Goal: Task Accomplishment & Management: Use online tool/utility

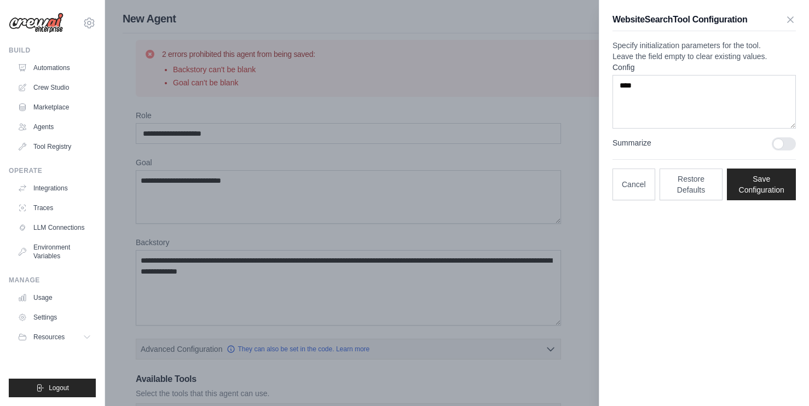
scroll to position [438, 0]
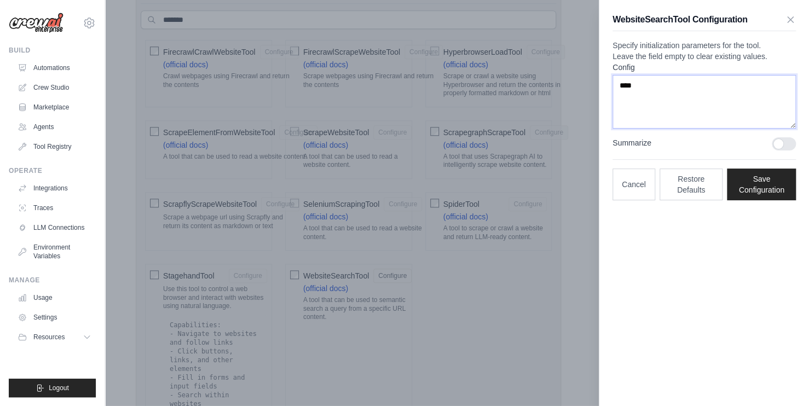
drag, startPoint x: 663, startPoint y: 109, endPoint x: 577, endPoint y: 106, distance: 86.5
click at [577, 106] on div "**********" at bounding box center [457, 199] width 669 height 1209
paste textarea "**********"
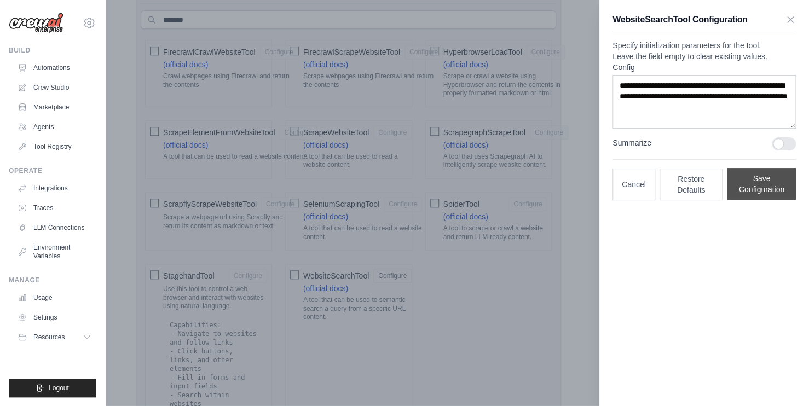
click at [753, 200] on button "Save Configuration" at bounding box center [761, 184] width 69 height 32
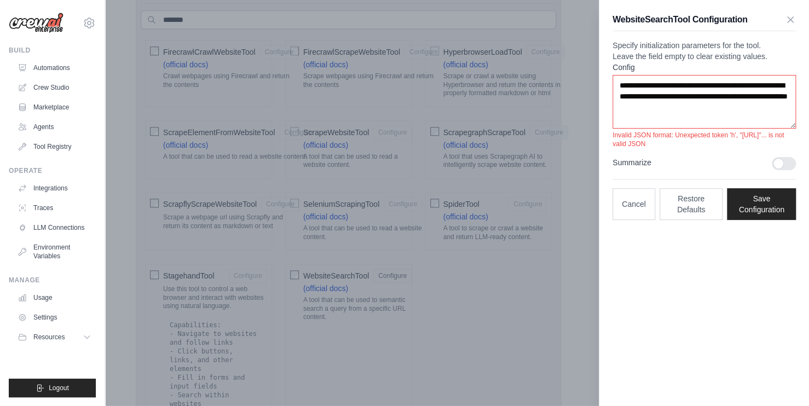
click at [786, 170] on div at bounding box center [783, 163] width 24 height 13
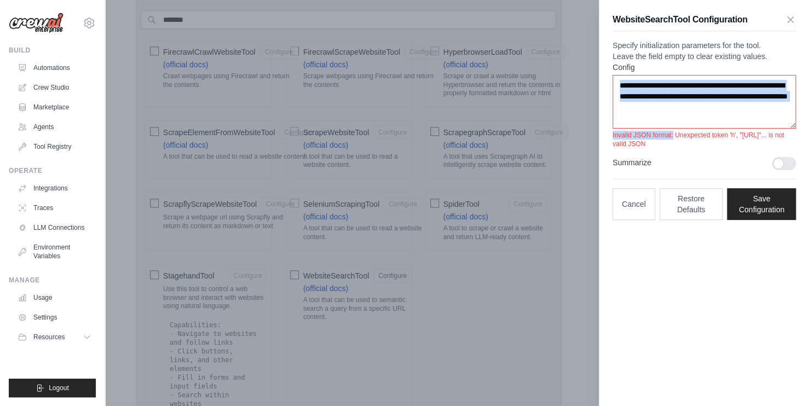
drag, startPoint x: 675, startPoint y: 160, endPoint x: 619, endPoint y: 148, distance: 57.6
click at [619, 148] on div "**********" at bounding box center [703, 105] width 183 height 86
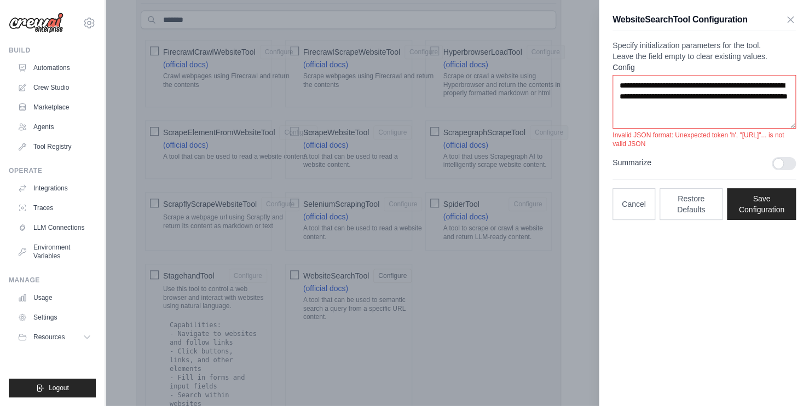
click at [672, 148] on p "Invalid JSON format: Unexpected token 'h', "https://se"... is not valid JSON" at bounding box center [703, 140] width 183 height 18
drag, startPoint x: 672, startPoint y: 167, endPoint x: 608, endPoint y: 94, distance: 97.3
click at [608, 94] on div "**********" at bounding box center [704, 116] width 210 height 233
copy div "Config Invalid JSON format: Unexpected token 'h', "https://se"... is not valid …"
click at [700, 62] on p "Specify initialization parameters for the tool. Leave the field empty to clear …" at bounding box center [703, 51] width 183 height 22
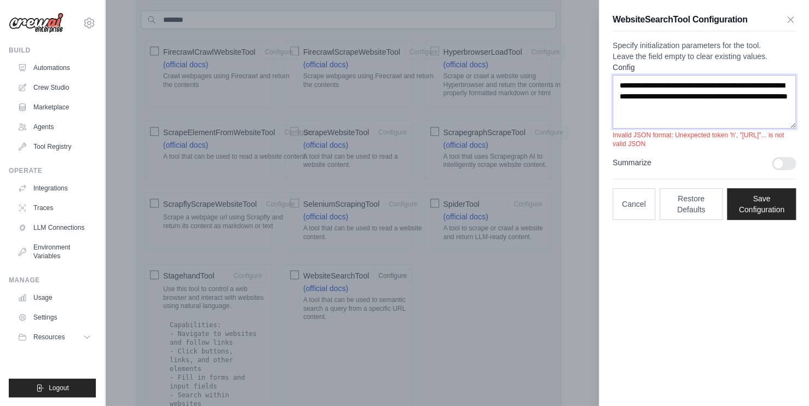
drag, startPoint x: 644, startPoint y: 141, endPoint x: 613, endPoint y: 98, distance: 52.4
click at [613, 98] on textarea "**********" at bounding box center [703, 102] width 183 height 54
click at [711, 129] on textarea "**********" at bounding box center [703, 102] width 183 height 54
drag, startPoint x: 657, startPoint y: 139, endPoint x: 618, endPoint y: 88, distance: 64.1
click at [612, 83] on div "**********" at bounding box center [703, 105] width 183 height 86
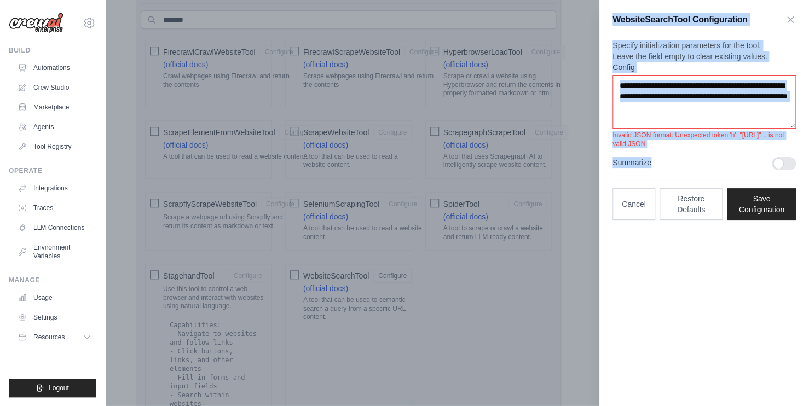
drag, startPoint x: 657, startPoint y: 168, endPoint x: 609, endPoint y: 19, distance: 156.8
click at [609, 19] on div "**********" at bounding box center [704, 116] width 210 height 233
click at [727, 168] on label "Summarize" at bounding box center [687, 162] width 150 height 11
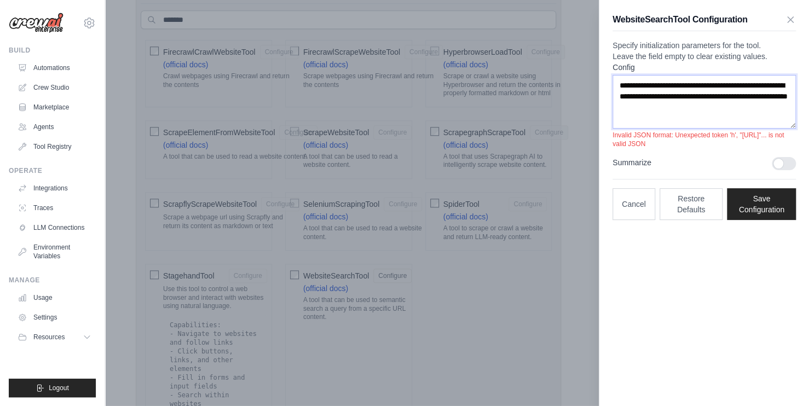
drag, startPoint x: 644, startPoint y: 145, endPoint x: 610, endPoint y: 108, distance: 50.7
click at [610, 108] on div "**********" at bounding box center [704, 116] width 210 height 233
paste textarea "**********"
type textarea "**********"
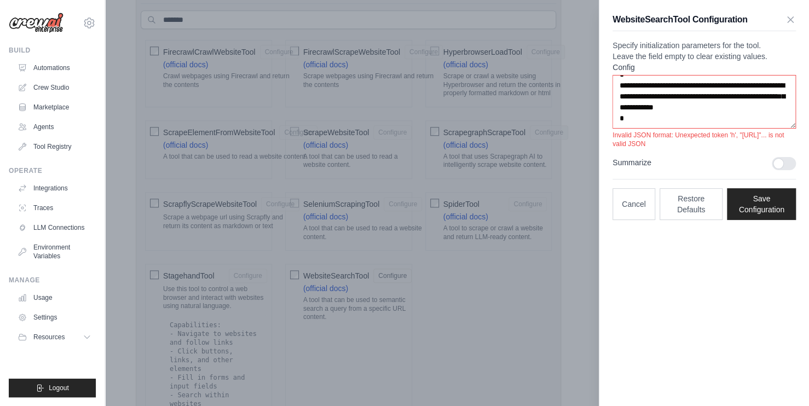
click at [734, 168] on label "Summarize" at bounding box center [687, 162] width 150 height 11
click at [742, 219] on button "Save Configuration" at bounding box center [761, 204] width 69 height 32
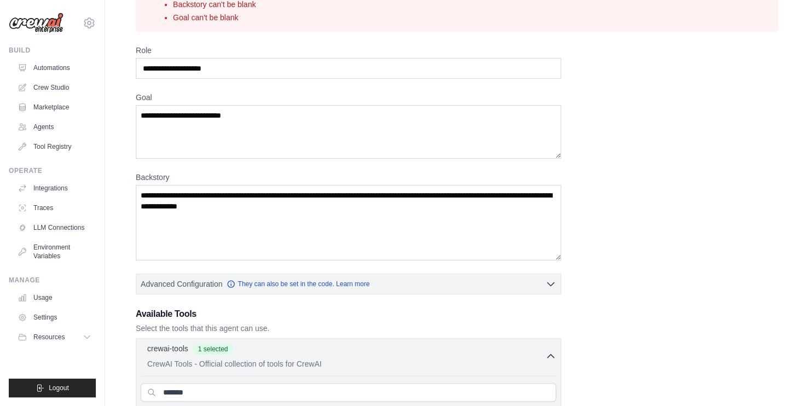
scroll to position [0, 0]
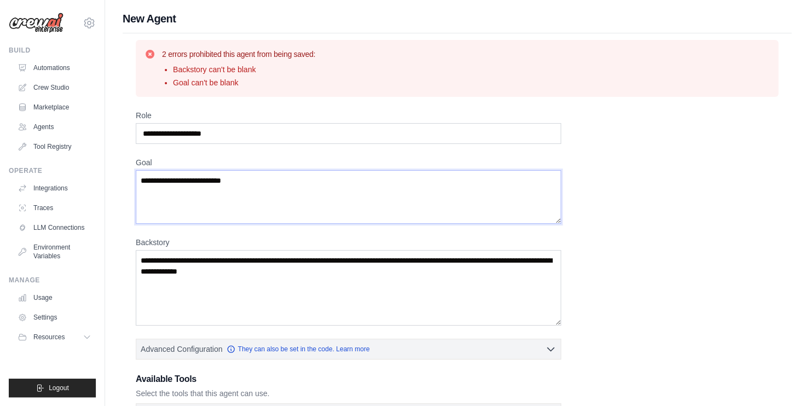
click at [300, 178] on textarea "**********" at bounding box center [348, 197] width 425 height 54
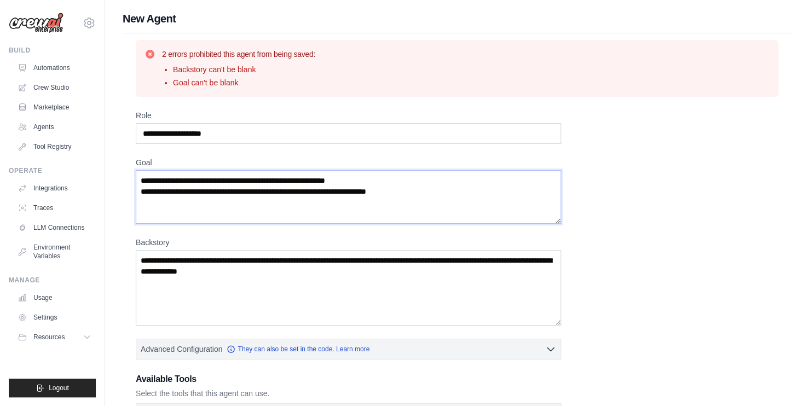
click at [309, 194] on textarea "**********" at bounding box center [348, 197] width 425 height 54
click at [306, 194] on textarea "**********" at bounding box center [348, 197] width 425 height 54
click at [372, 193] on textarea "**********" at bounding box center [348, 197] width 425 height 54
click at [552, 190] on textarea "**********" at bounding box center [348, 197] width 425 height 54
click at [241, 281] on textarea "Backstory" at bounding box center [348, 287] width 425 height 75
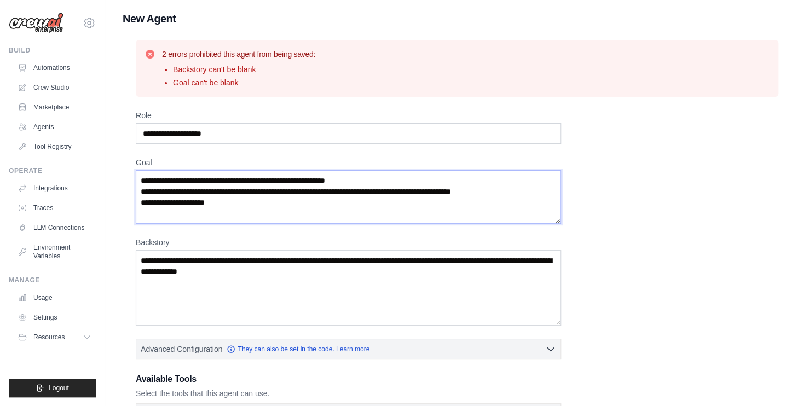
click at [271, 210] on textarea "**********" at bounding box center [348, 197] width 425 height 54
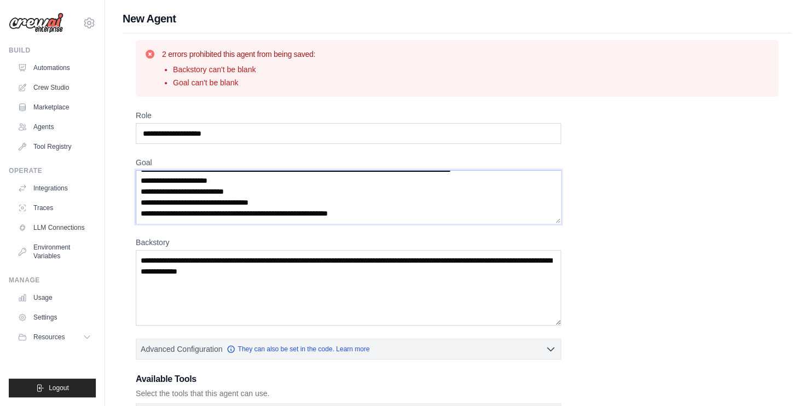
scroll to position [38, 0]
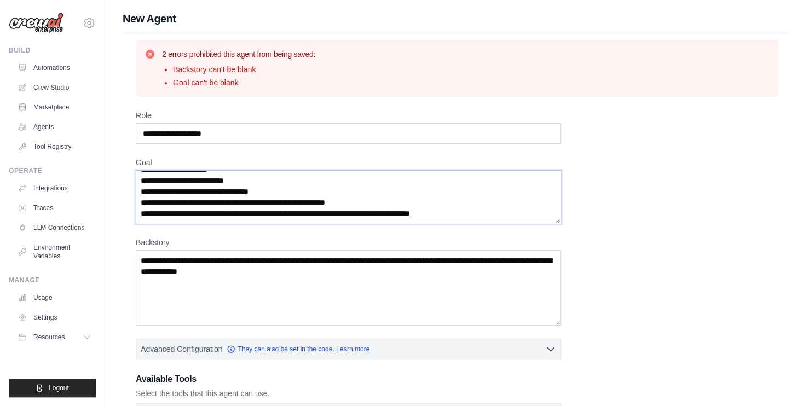
paste textarea "**********"
click at [528, 216] on textarea "**********" at bounding box center [348, 197] width 425 height 54
paste textarea "**********"
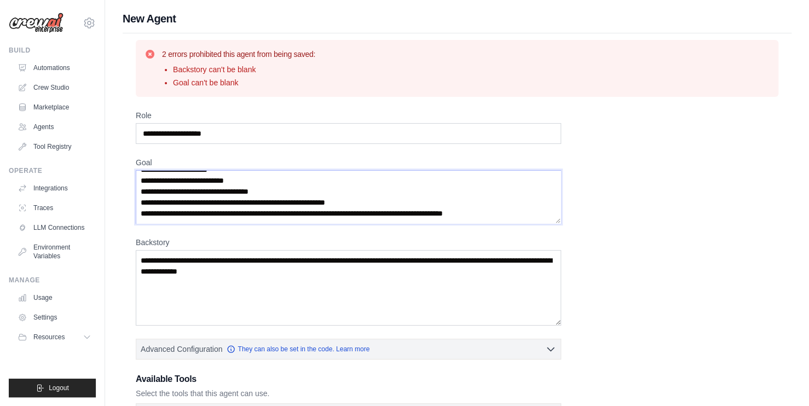
drag, startPoint x: 198, startPoint y: 213, endPoint x: 156, endPoint y: 215, distance: 41.6
click at [156, 215] on textarea "**********" at bounding box center [348, 197] width 425 height 54
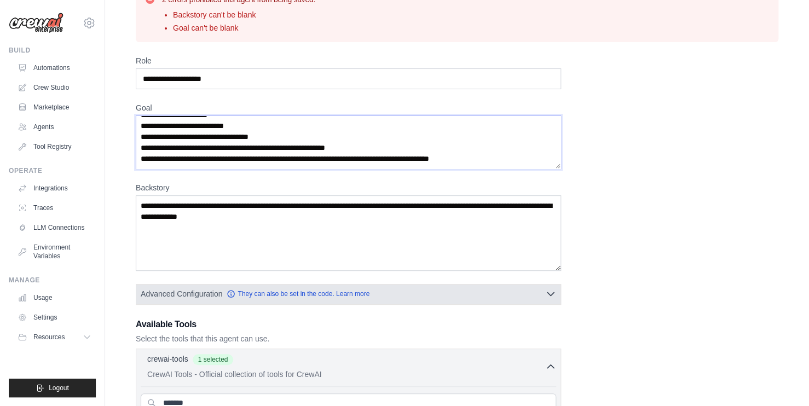
scroll to position [109, 0]
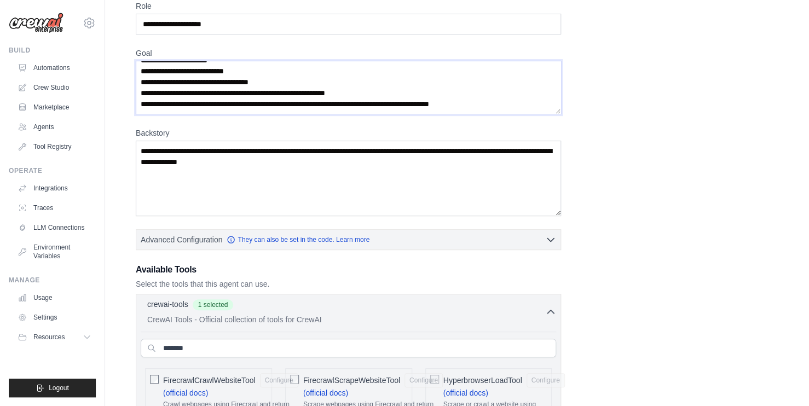
type textarea "**********"
click at [258, 175] on textarea "Backstory" at bounding box center [348, 178] width 425 height 75
type textarea "**********"
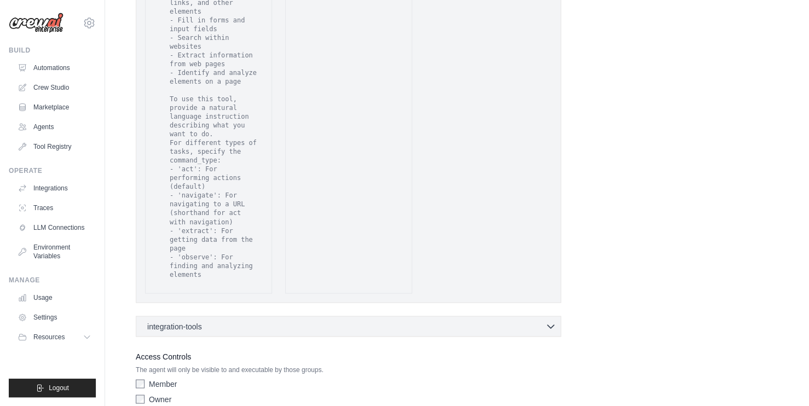
scroll to position [799, 0]
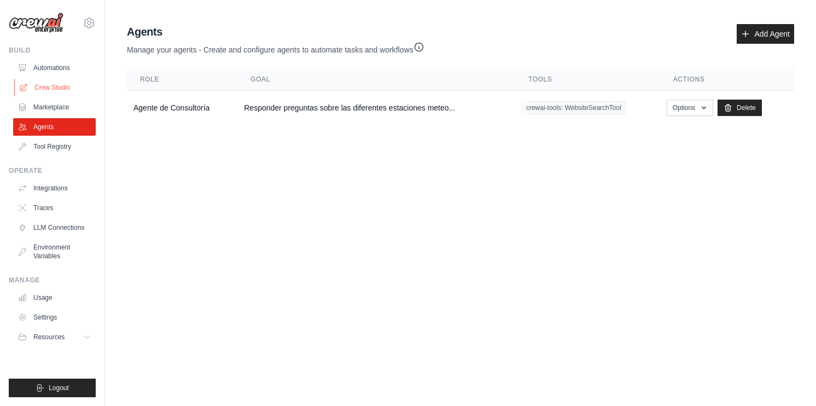
click at [59, 86] on link "Crew Studio" at bounding box center [55, 88] width 83 height 18
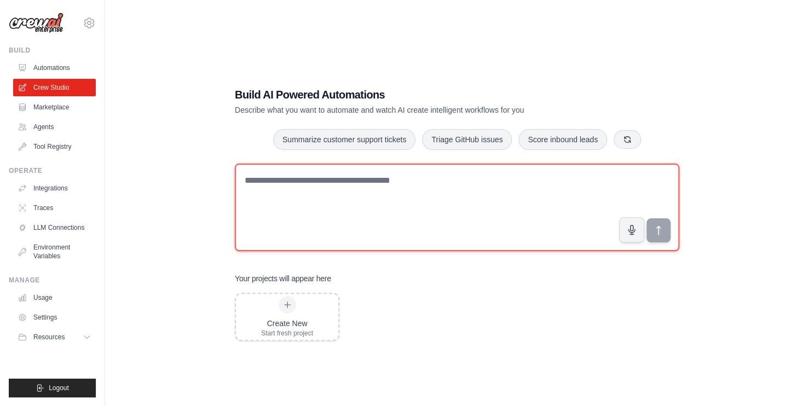
click at [531, 172] on textarea at bounding box center [457, 208] width 444 height 88
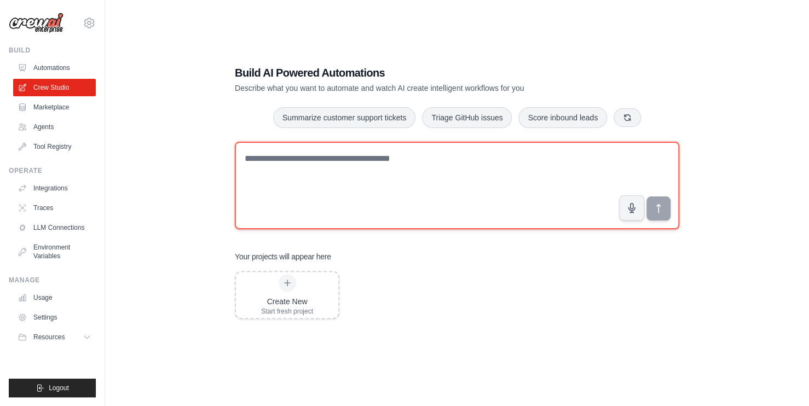
click at [322, 171] on textarea at bounding box center [457, 186] width 444 height 88
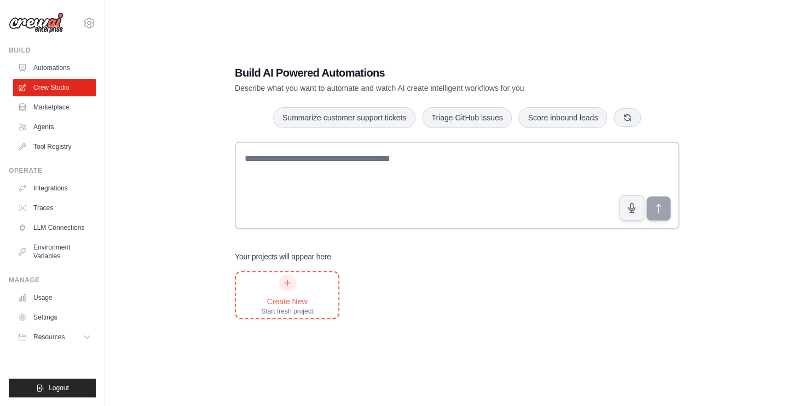
click at [296, 296] on div "Create New" at bounding box center [287, 301] width 52 height 11
click at [39, 81] on link "Crew Studio" at bounding box center [55, 88] width 83 height 18
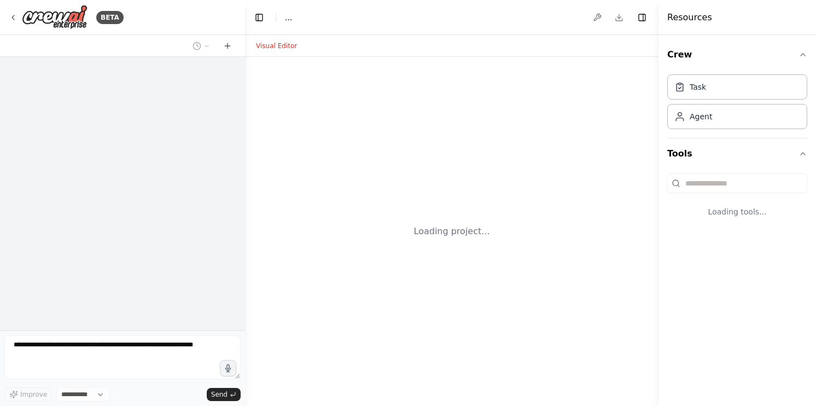
select select "****"
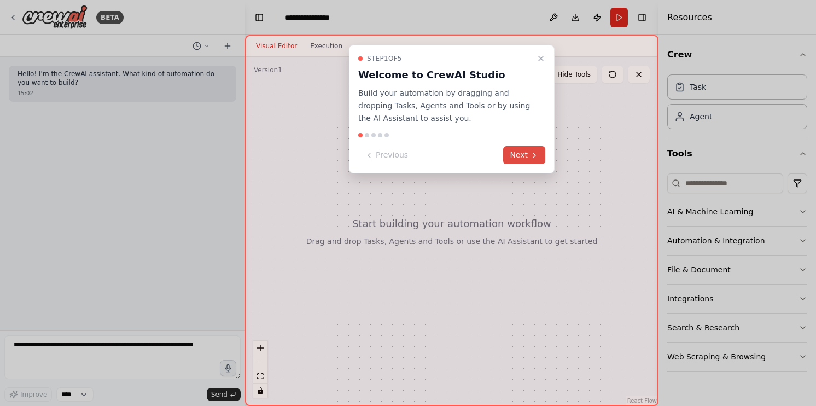
click at [538, 159] on icon at bounding box center [534, 155] width 9 height 9
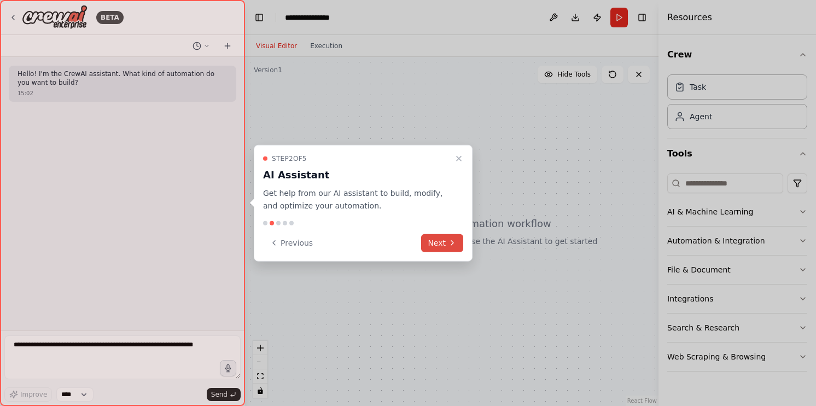
click at [450, 240] on icon at bounding box center [452, 243] width 9 height 9
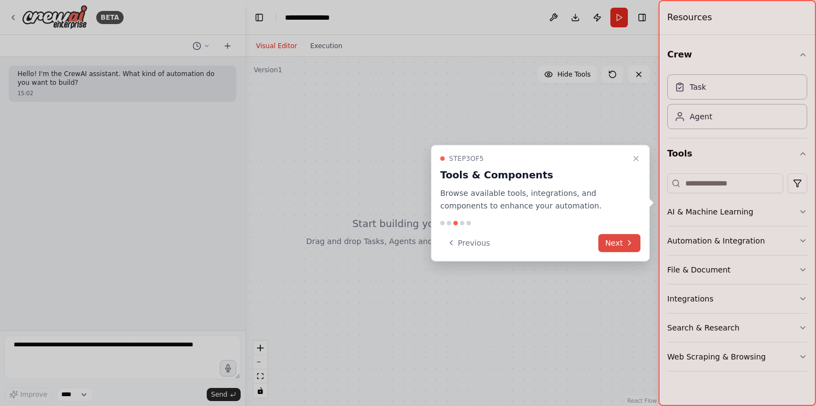
click at [605, 239] on button "Next" at bounding box center [620, 243] width 42 height 18
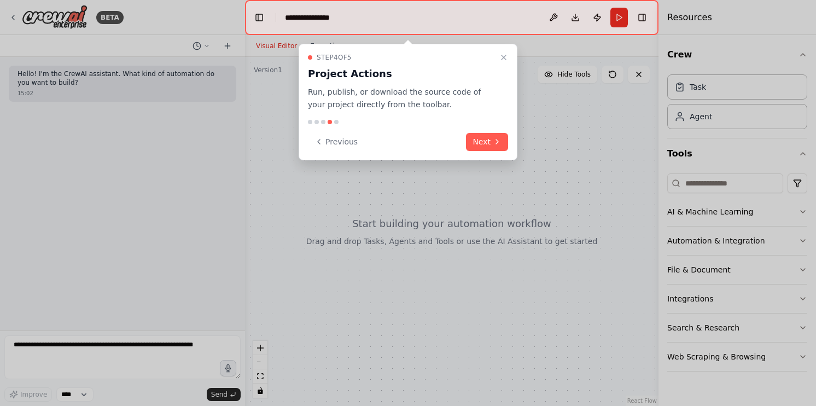
click at [467, 135] on div "Previous Next" at bounding box center [408, 142] width 200 height 18
click at [481, 141] on button "Next" at bounding box center [487, 142] width 42 height 18
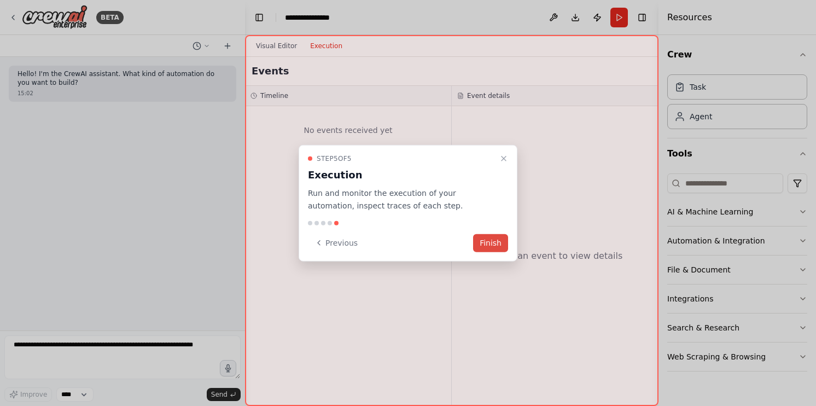
click at [489, 244] on button "Finish" at bounding box center [490, 243] width 35 height 18
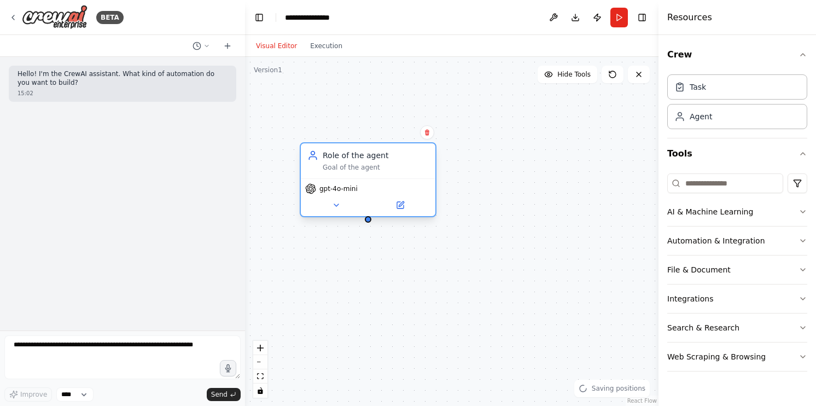
drag, startPoint x: 470, startPoint y: 172, endPoint x: 388, endPoint y: 148, distance: 85.0
click at [389, 150] on div "Role of the agent Goal of the agent" at bounding box center [376, 161] width 106 height 22
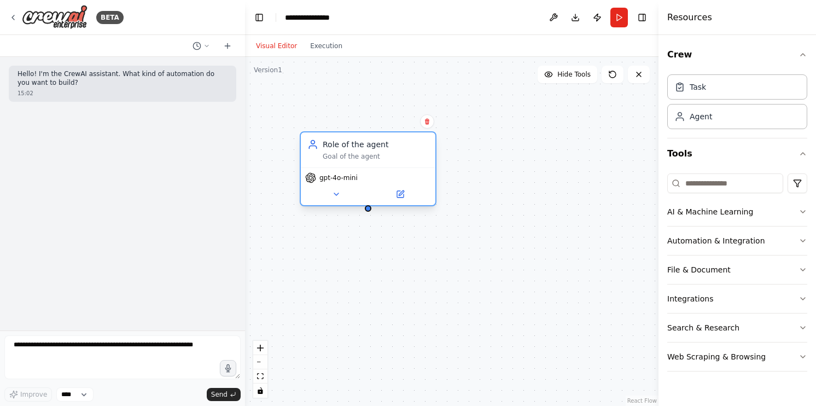
click at [357, 151] on div "Role of the agent Goal of the agent" at bounding box center [376, 150] width 106 height 22
click at [333, 194] on icon at bounding box center [336, 194] width 9 height 9
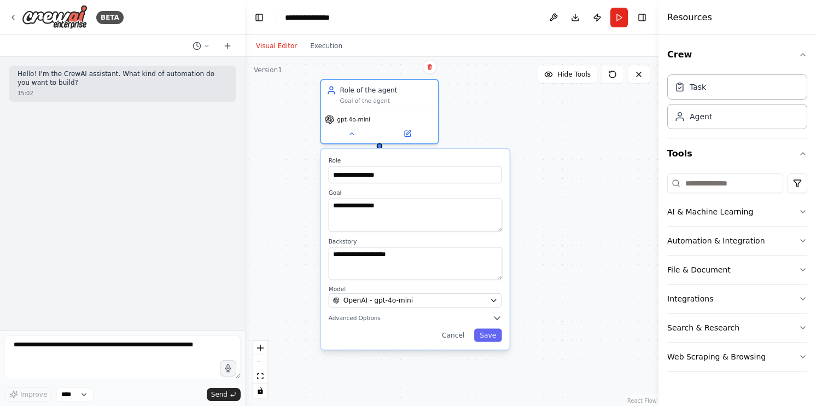
drag, startPoint x: 528, startPoint y: 242, endPoint x: 535, endPoint y: 158, distance: 85.1
click at [535, 158] on div "**********" at bounding box center [452, 231] width 414 height 349
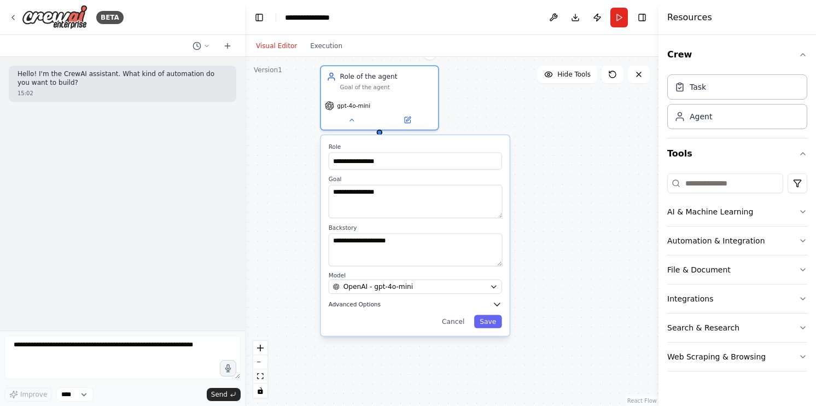
click at [499, 301] on icon "button" at bounding box center [496, 304] width 9 height 9
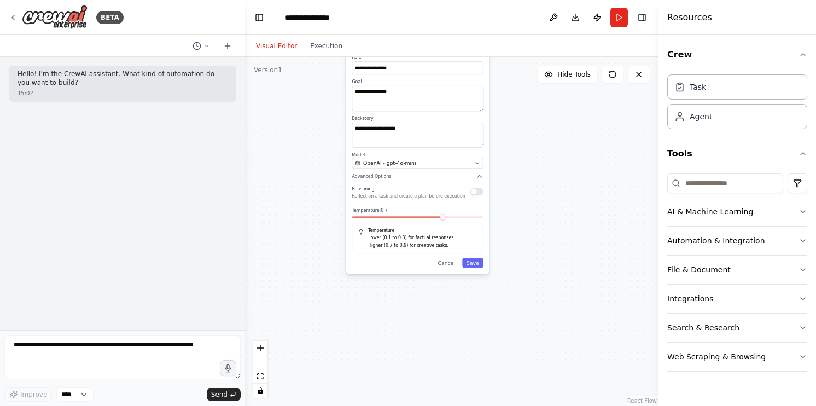
drag, startPoint x: 553, startPoint y: 277, endPoint x: 544, endPoint y: 181, distance: 96.6
click at [544, 181] on div "**********" at bounding box center [452, 231] width 414 height 349
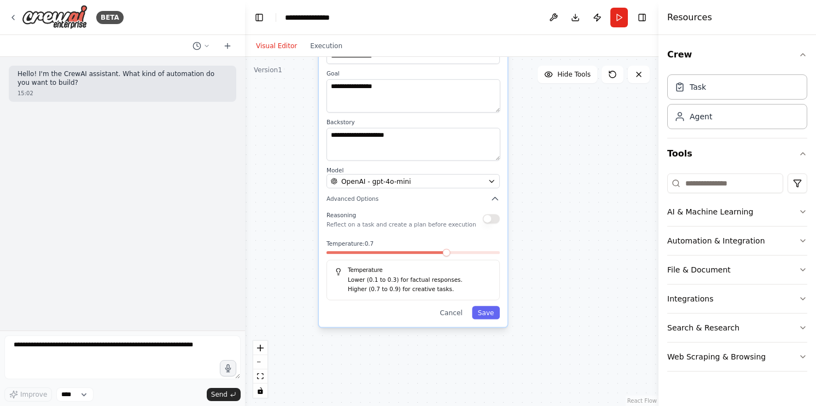
drag, startPoint x: 484, startPoint y: 218, endPoint x: 517, endPoint y: 243, distance: 42.1
click at [517, 243] on div "**********" at bounding box center [452, 231] width 414 height 349
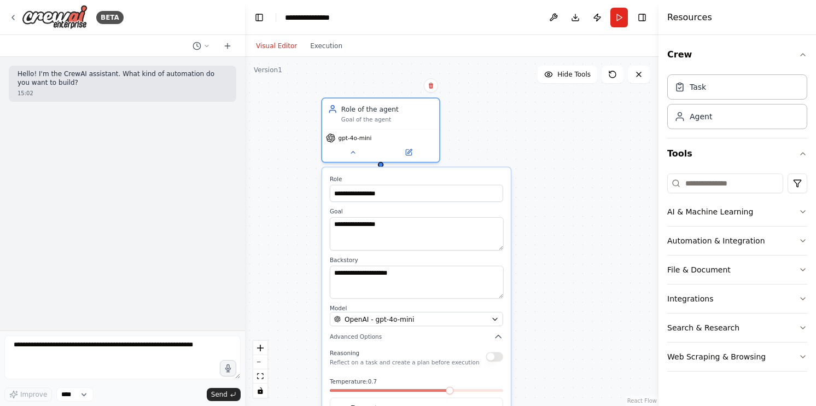
drag, startPoint x: 527, startPoint y: 126, endPoint x: 531, endPoint y: 264, distance: 137.9
click at [531, 264] on div "**********" at bounding box center [452, 231] width 414 height 349
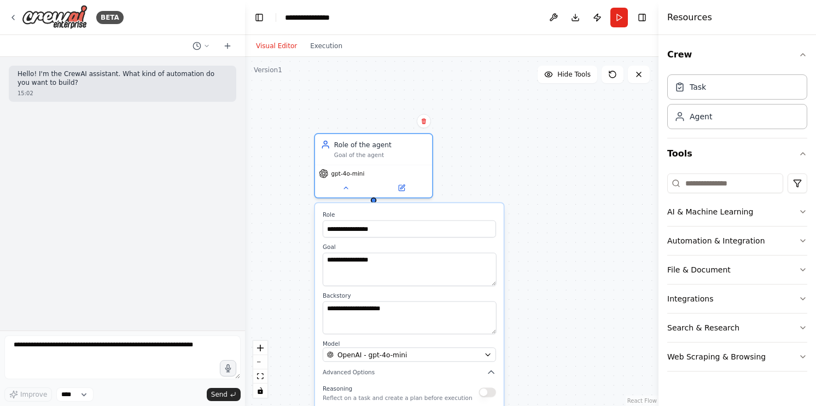
drag, startPoint x: 548, startPoint y: 156, endPoint x: 541, endPoint y: 191, distance: 36.3
click at [541, 191] on div "**********" at bounding box center [452, 231] width 414 height 349
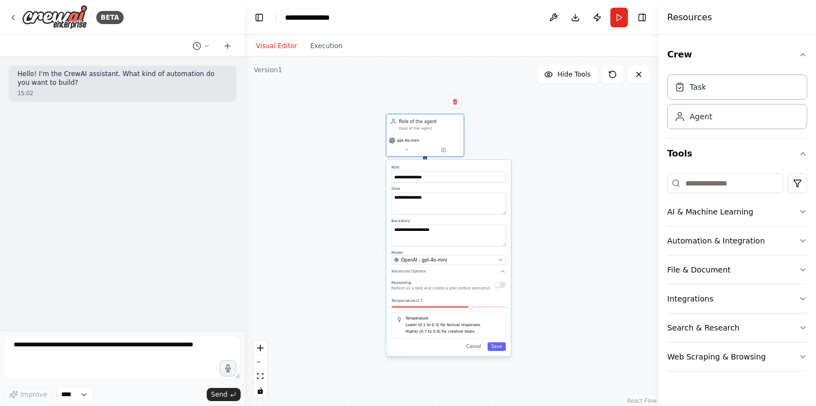
drag, startPoint x: 552, startPoint y: 275, endPoint x: 513, endPoint y: 200, distance: 83.9
click at [527, 200] on div "**********" at bounding box center [452, 231] width 414 height 349
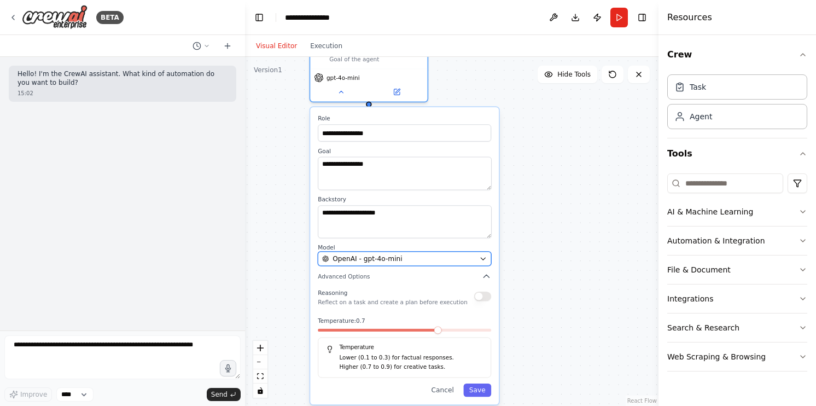
click at [489, 262] on button "OpenAI - gpt-4o-mini" at bounding box center [404, 259] width 173 height 14
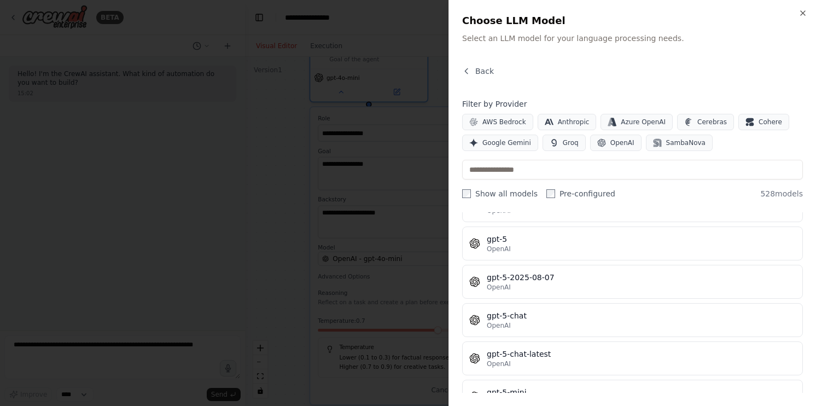
scroll to position [17594, 0]
click at [475, 67] on button "Back" at bounding box center [478, 71] width 32 height 11
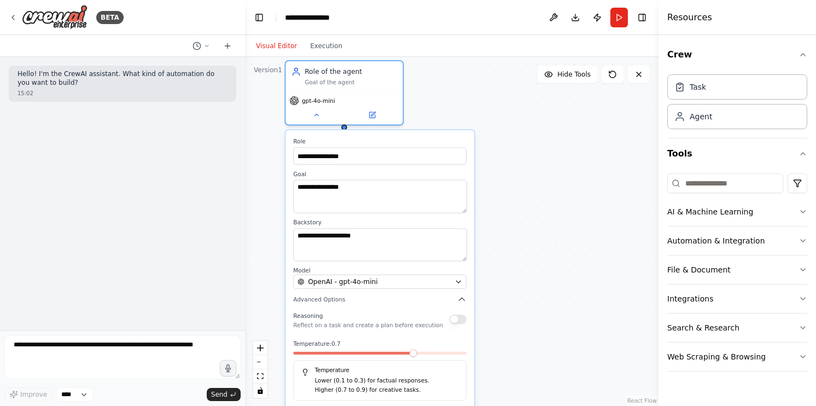
drag, startPoint x: 532, startPoint y: 223, endPoint x: 508, endPoint y: 246, distance: 33.7
click at [508, 246] on div "**********" at bounding box center [452, 231] width 414 height 349
click at [371, 113] on icon at bounding box center [373, 112] width 4 height 4
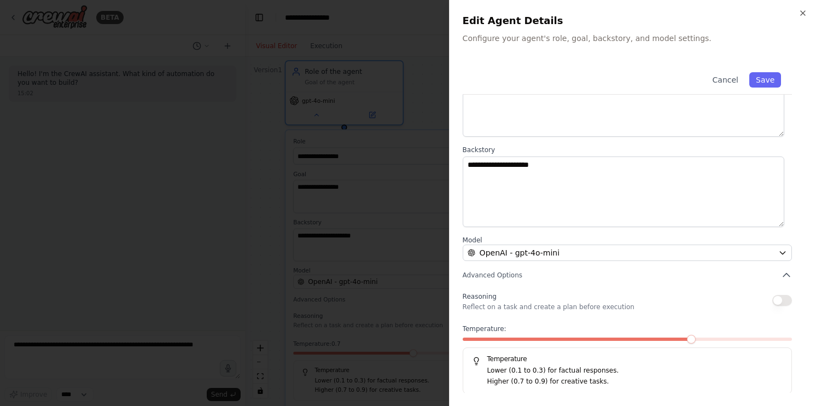
scroll to position [0, 0]
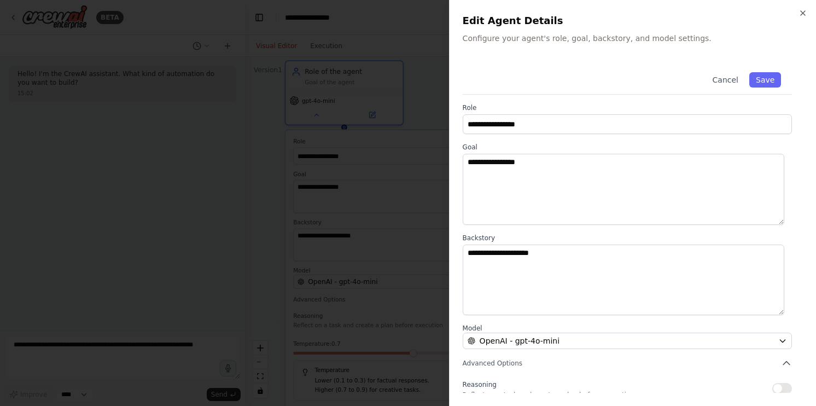
drag, startPoint x: 798, startPoint y: 19, endPoint x: 801, endPoint y: 10, distance: 9.7
click at [798, 19] on h2 "Edit Agent Details" at bounding box center [633, 20] width 340 height 15
click at [801, 10] on icon "button" at bounding box center [803, 13] width 9 height 9
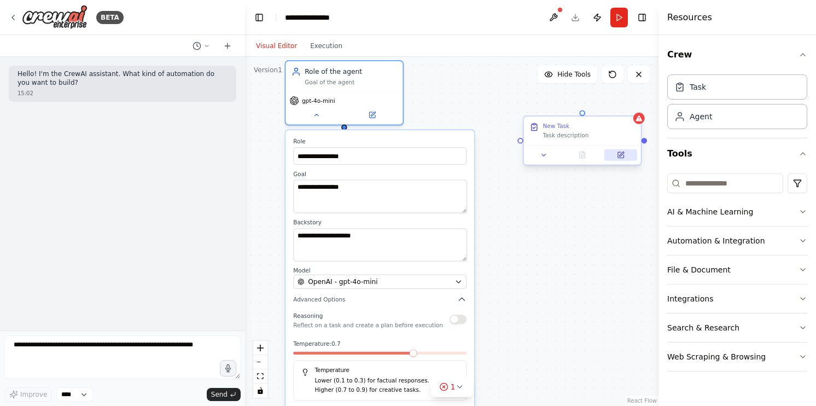
click at [618, 157] on icon at bounding box center [620, 154] width 5 height 5
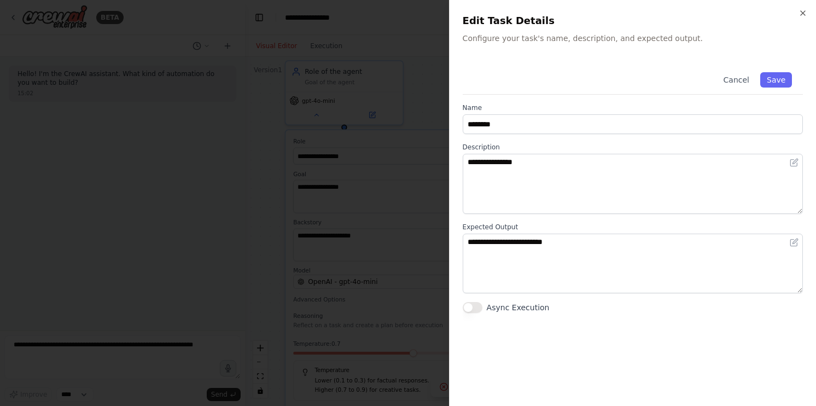
click at [479, 312] on button "Async Execution" at bounding box center [473, 307] width 20 height 11
click at [478, 310] on button "Async Execution" at bounding box center [473, 307] width 20 height 11
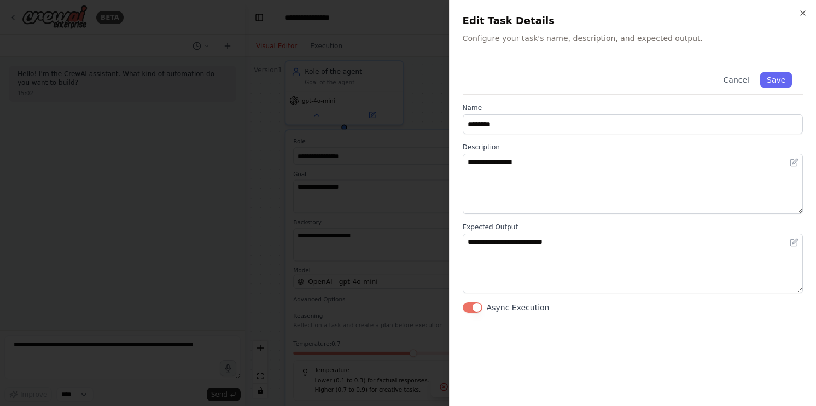
click at [478, 310] on button "Async Execution" at bounding box center [473, 307] width 20 height 11
click at [477, 308] on button "Async Execution" at bounding box center [473, 307] width 20 height 11
click at [474, 307] on button "Async Execution" at bounding box center [473, 307] width 20 height 11
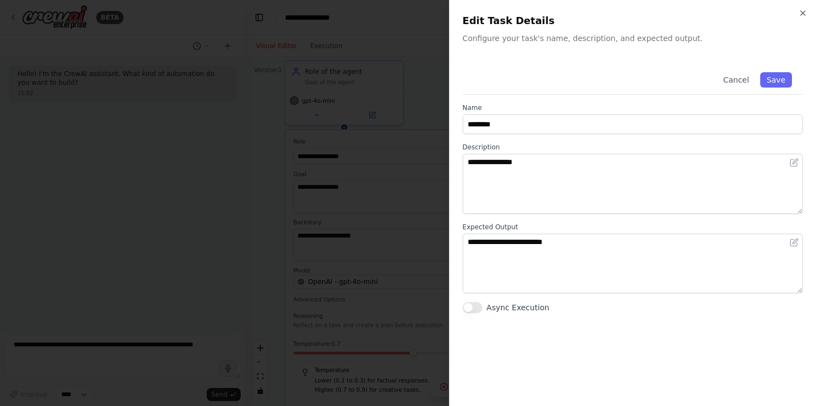
click at [803, 8] on div "**********" at bounding box center [632, 203] width 367 height 406
click at [799, 10] on icon "button" at bounding box center [803, 13] width 9 height 9
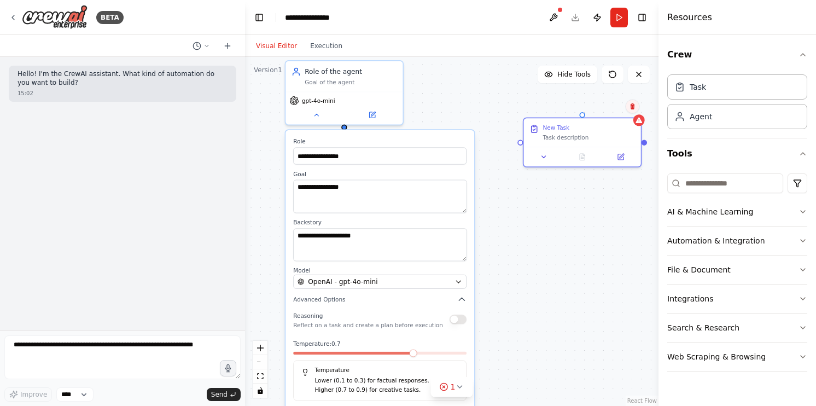
click at [632, 104] on icon at bounding box center [632, 106] width 4 height 6
click at [604, 106] on button "Confirm" at bounding box center [601, 106] width 39 height 13
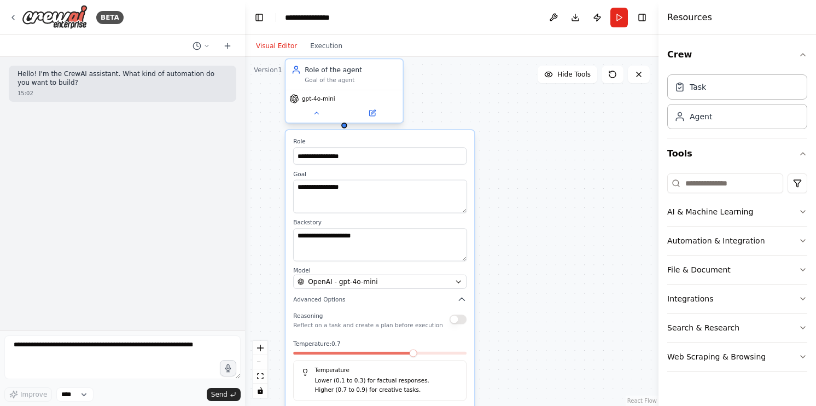
click at [384, 90] on div "gpt-4o-mini" at bounding box center [344, 106] width 117 height 33
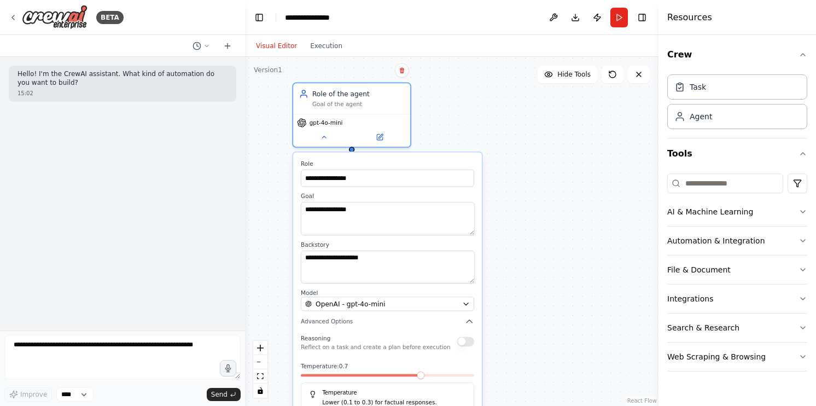
drag, startPoint x: 464, startPoint y: 87, endPoint x: 464, endPoint y: 121, distance: 34.5
click at [468, 121] on div "**********" at bounding box center [452, 231] width 414 height 349
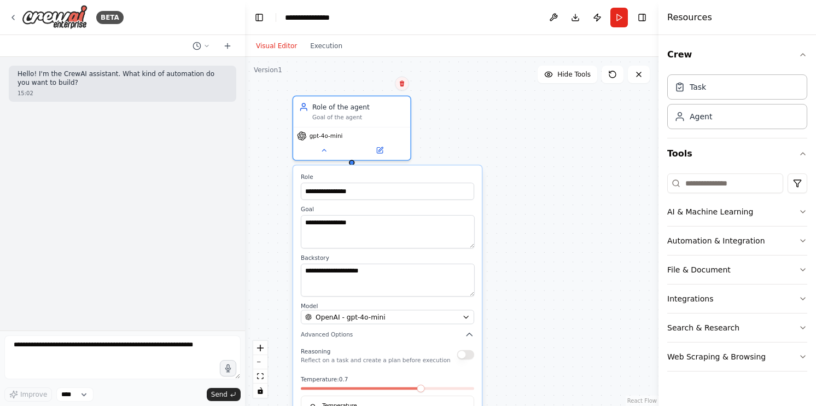
click at [403, 82] on icon at bounding box center [402, 83] width 7 height 7
click at [383, 92] on div "**********" at bounding box center [452, 231] width 414 height 349
click at [372, 118] on div "Goal of the agent" at bounding box center [358, 116] width 92 height 8
click at [403, 84] on icon at bounding box center [402, 83] width 7 height 7
click at [367, 85] on button "Confirm" at bounding box center [371, 83] width 39 height 13
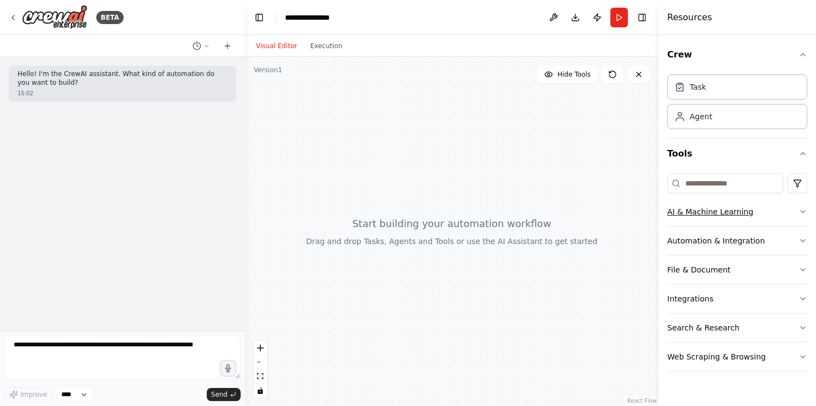
click at [803, 212] on icon "button" at bounding box center [803, 212] width 4 height 2
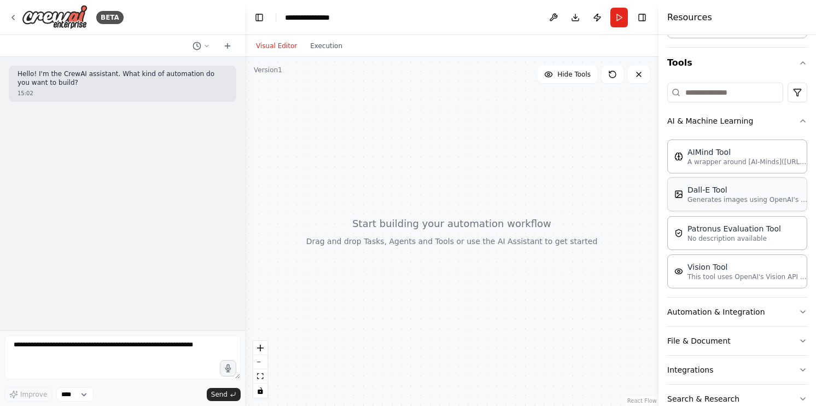
scroll to position [142, 0]
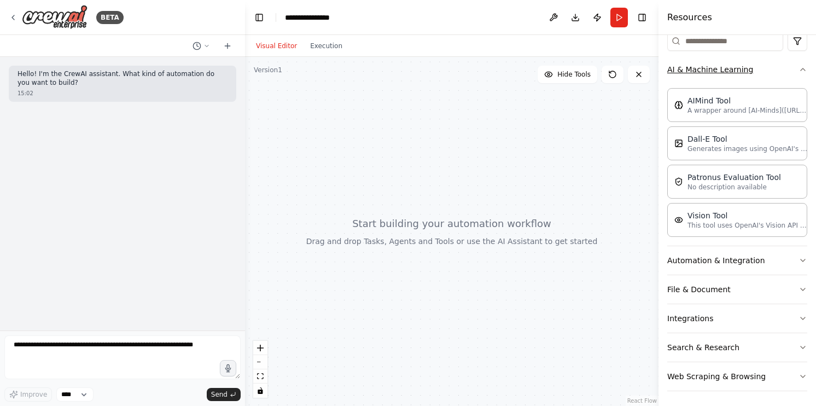
click at [788, 69] on button "AI & Machine Learning" at bounding box center [737, 69] width 140 height 28
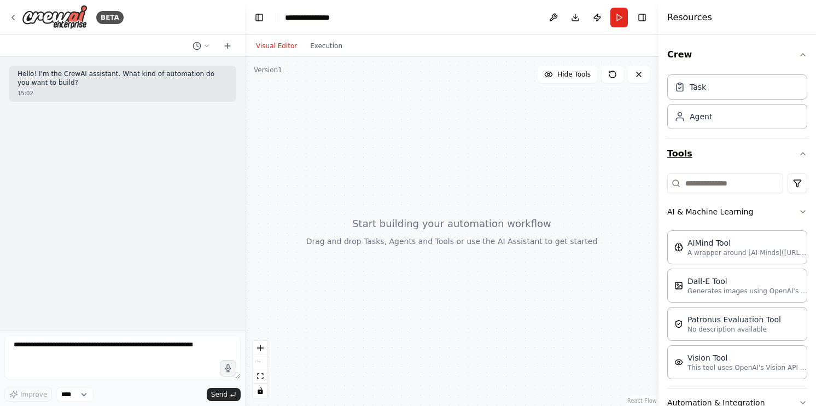
scroll to position [0, 0]
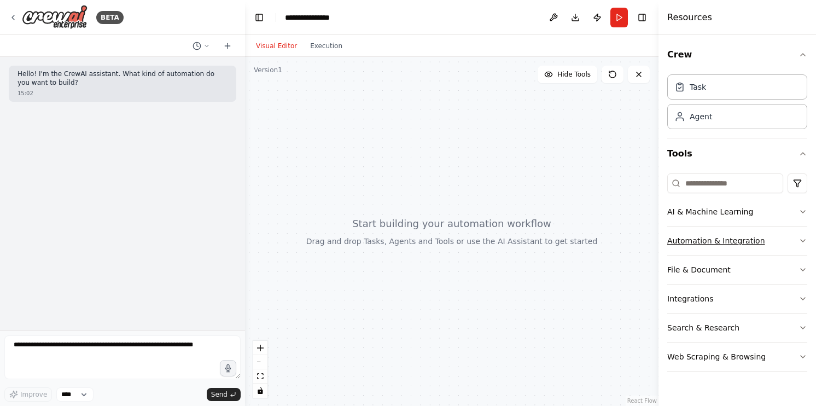
click at [797, 233] on button "Automation & Integration" at bounding box center [737, 240] width 140 height 28
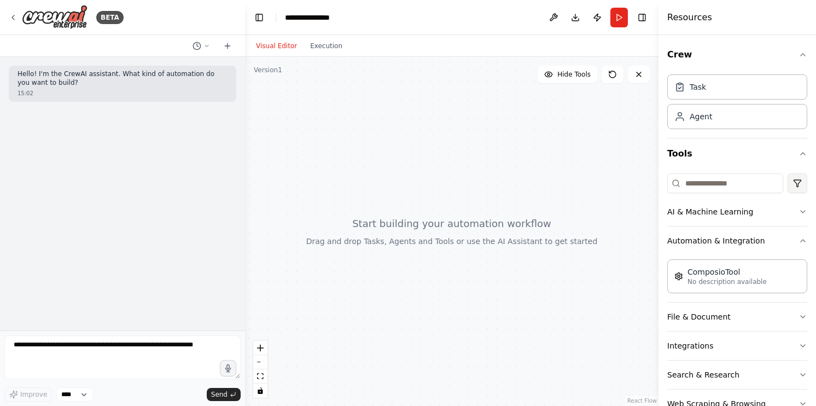
scroll to position [28, 0]
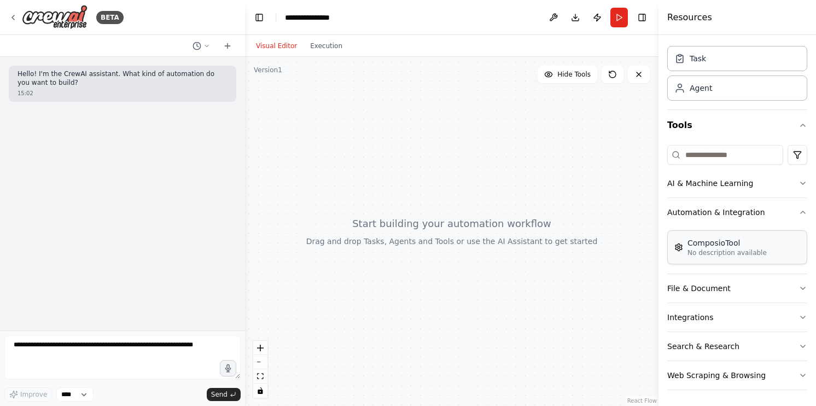
click at [687, 251] on div "ComposioTool No description available" at bounding box center [721, 247] width 92 height 20
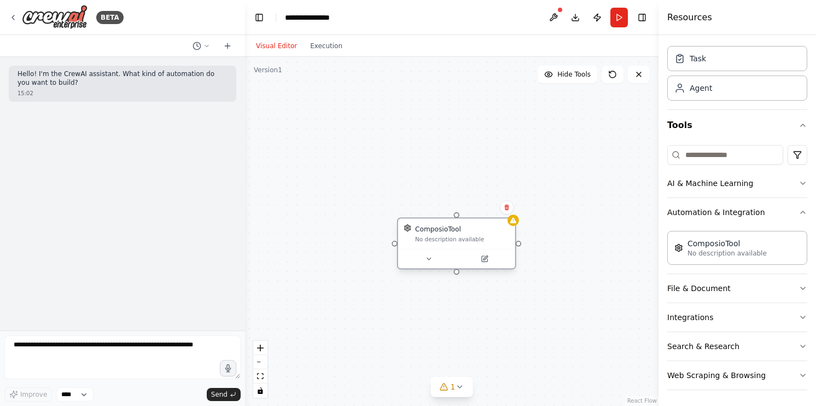
drag, startPoint x: 602, startPoint y: 246, endPoint x: 457, endPoint y: 243, distance: 145.0
click at [457, 243] on div "ComposioTool No description available" at bounding box center [456, 233] width 117 height 31
click at [491, 263] on button at bounding box center [484, 258] width 54 height 11
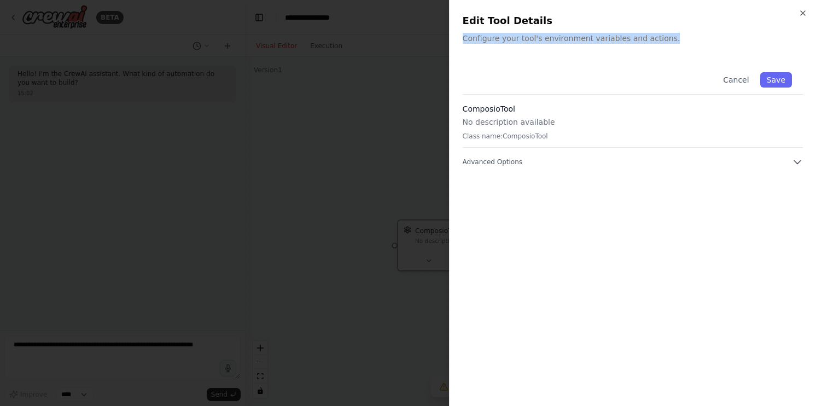
drag, startPoint x: 458, startPoint y: 40, endPoint x: 683, endPoint y: 49, distance: 224.5
click at [683, 49] on div "Close Edit Tool Details Configure your tool's environment variables and actions…" at bounding box center [632, 203] width 367 height 406
click at [683, 48] on div "Close Edit Tool Details Configure your tool's environment variables and actions…" at bounding box center [632, 203] width 367 height 406
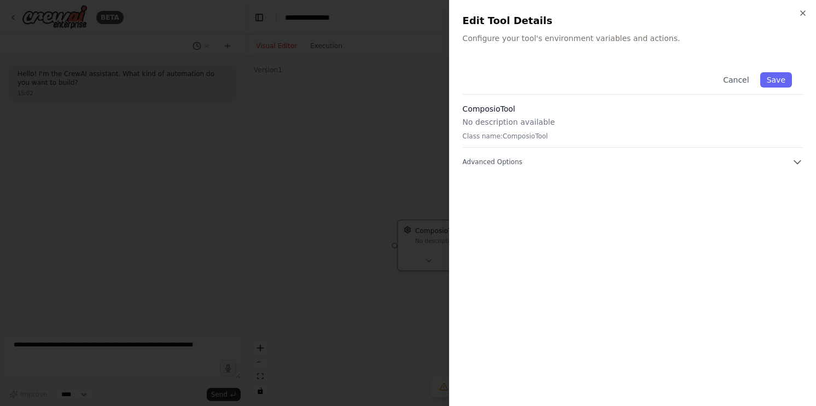
click at [511, 144] on div "ComposioTool No description available Class name: ComposioTool" at bounding box center [633, 125] width 340 height 44
click at [780, 162] on button "Advanced Options" at bounding box center [633, 161] width 340 height 11
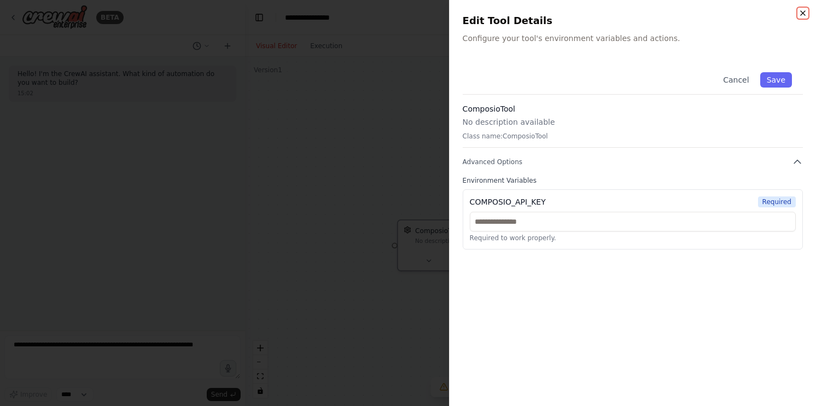
click at [807, 12] on icon "button" at bounding box center [803, 13] width 9 height 9
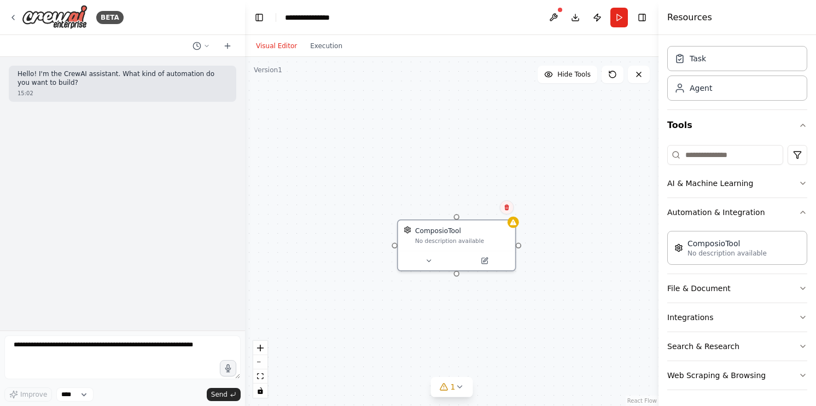
click at [509, 212] on button at bounding box center [507, 207] width 14 height 14
click at [484, 211] on button "Confirm" at bounding box center [475, 207] width 39 height 13
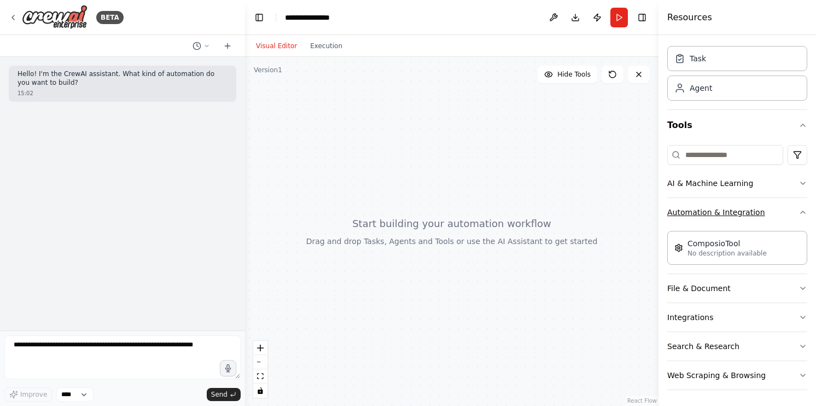
click at [799, 213] on icon "button" at bounding box center [803, 212] width 9 height 9
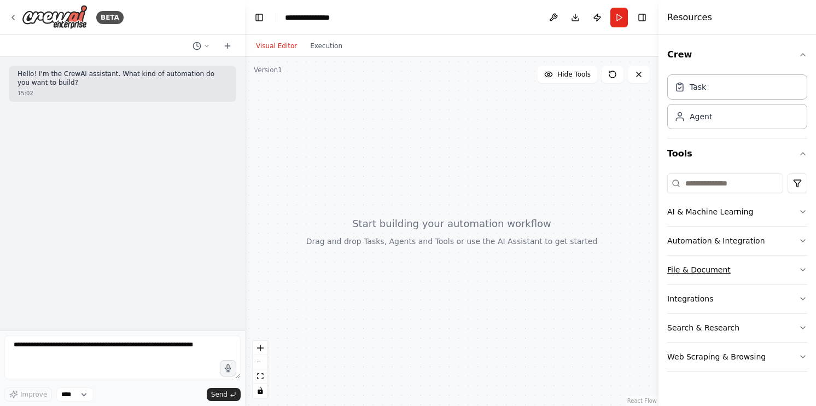
click at [799, 264] on button "File & Document" at bounding box center [737, 269] width 140 height 28
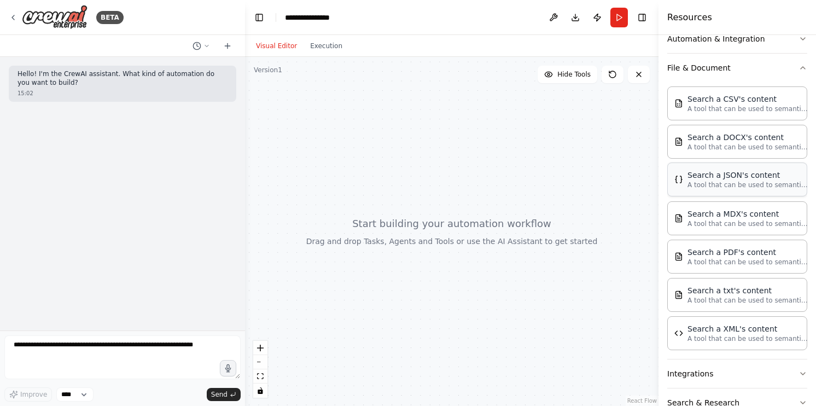
scroll to position [147, 0]
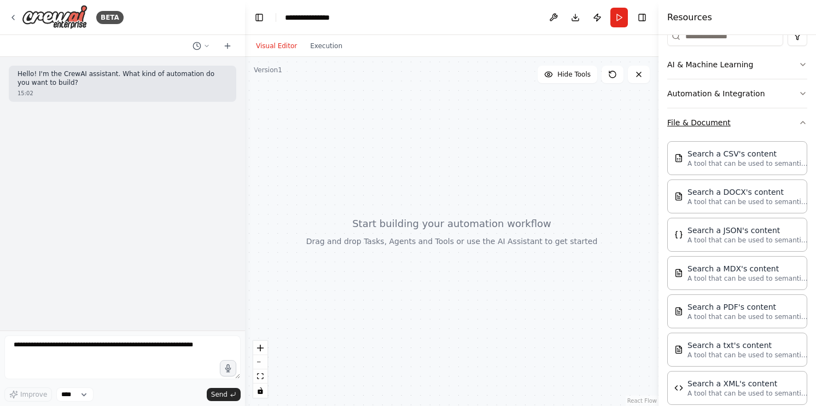
click at [799, 124] on icon "button" at bounding box center [803, 122] width 9 height 9
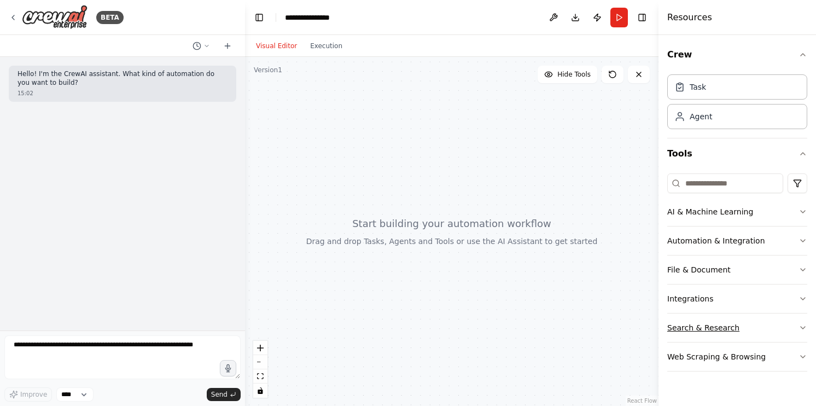
click at [792, 321] on button "Search & Research" at bounding box center [737, 327] width 140 height 28
click at [799, 327] on icon "button" at bounding box center [803, 327] width 9 height 9
click at [799, 297] on icon "button" at bounding box center [803, 298] width 9 height 9
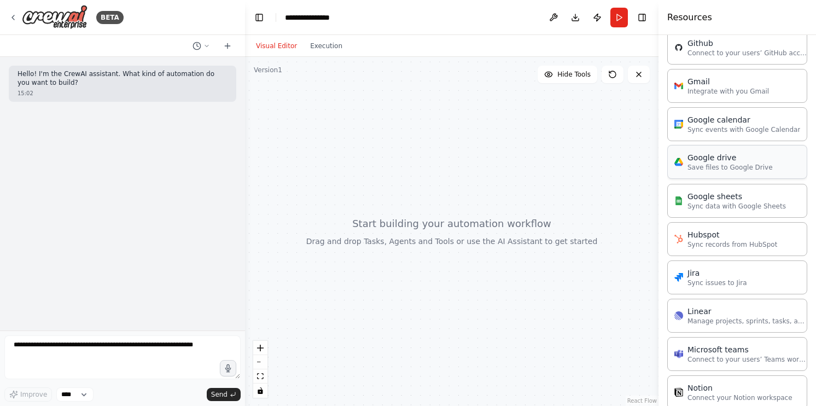
scroll to position [549, 0]
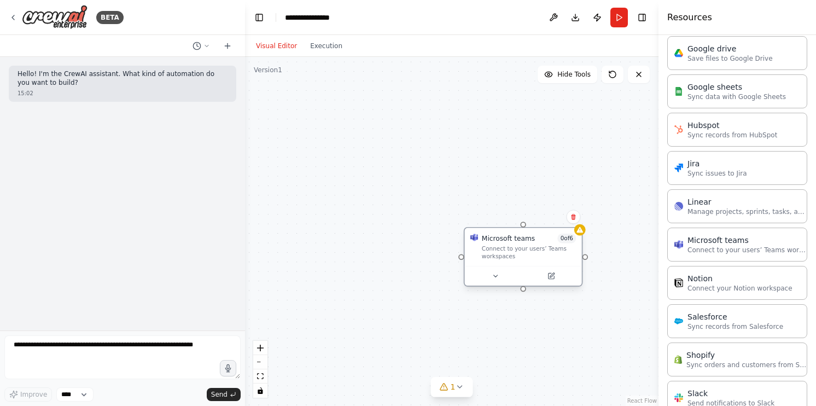
drag, startPoint x: 551, startPoint y: 258, endPoint x: 475, endPoint y: 245, distance: 77.1
click at [482, 246] on div "Connect to your users’ Teams workspaces" at bounding box center [529, 252] width 94 height 15
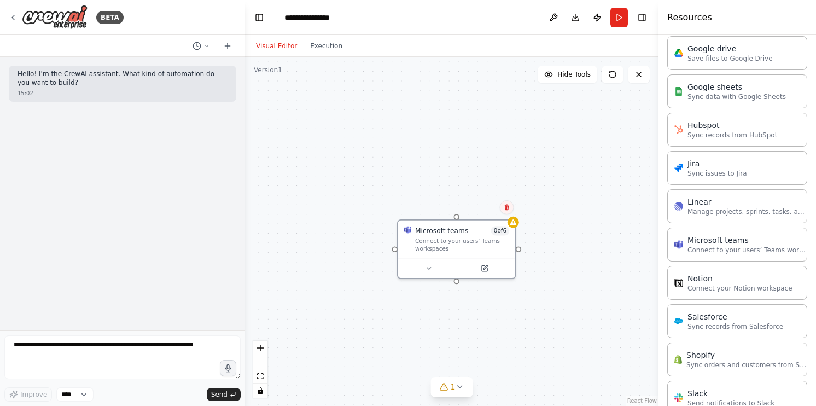
click at [508, 210] on icon at bounding box center [506, 208] width 4 height 6
click at [468, 211] on button "Confirm" at bounding box center [475, 207] width 39 height 13
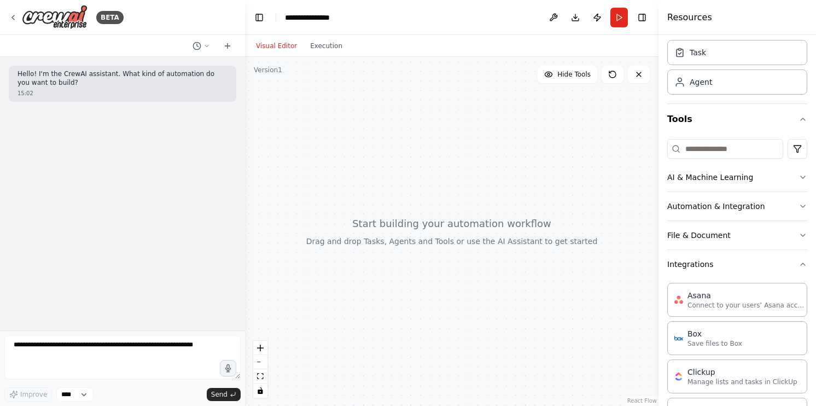
scroll to position [2, 0]
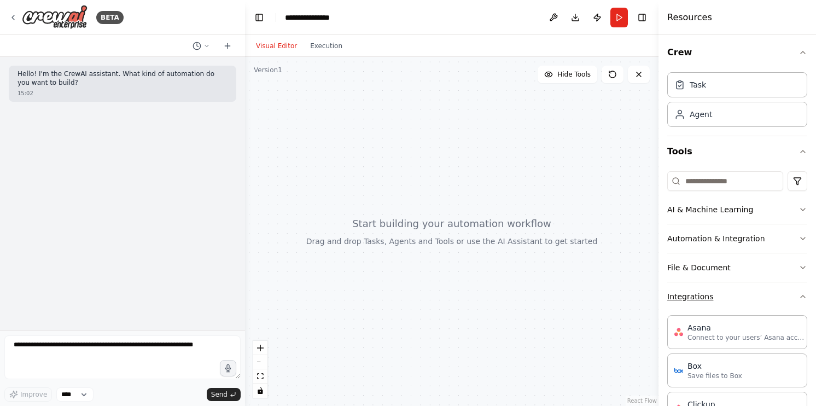
click at [801, 295] on icon "button" at bounding box center [803, 296] width 4 height 2
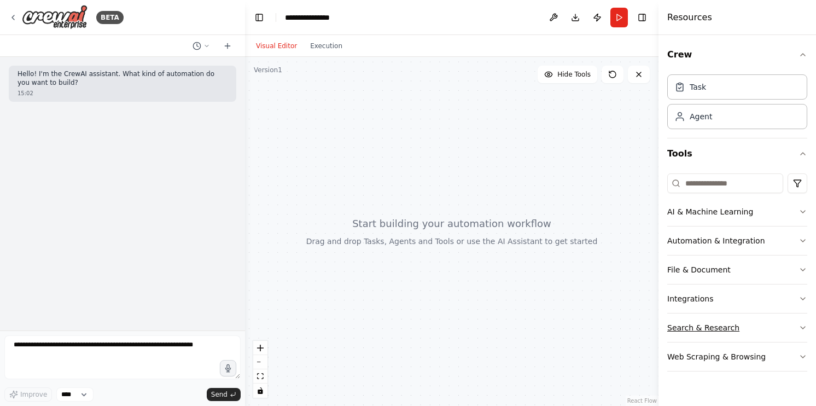
click at [800, 327] on icon "button" at bounding box center [803, 327] width 9 height 9
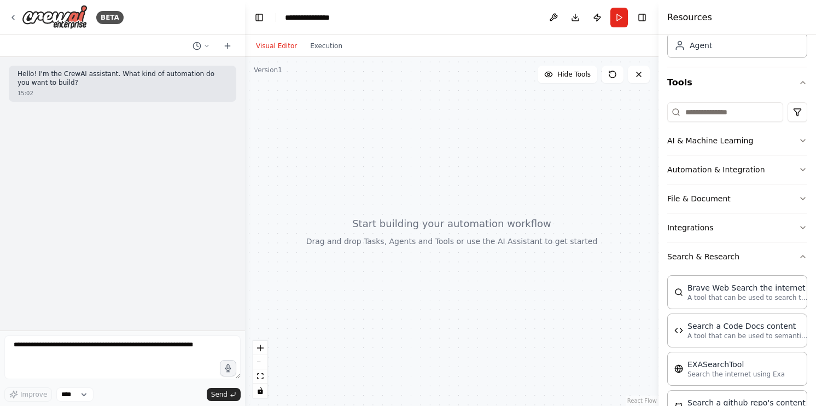
scroll to position [219, 0]
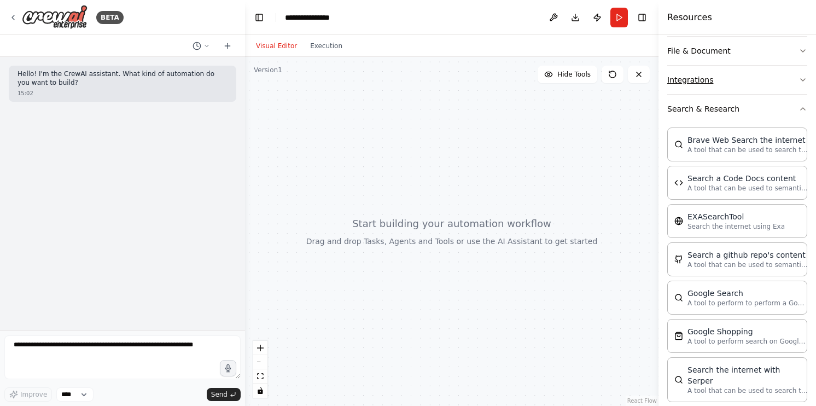
click at [801, 79] on icon "button" at bounding box center [803, 80] width 4 height 2
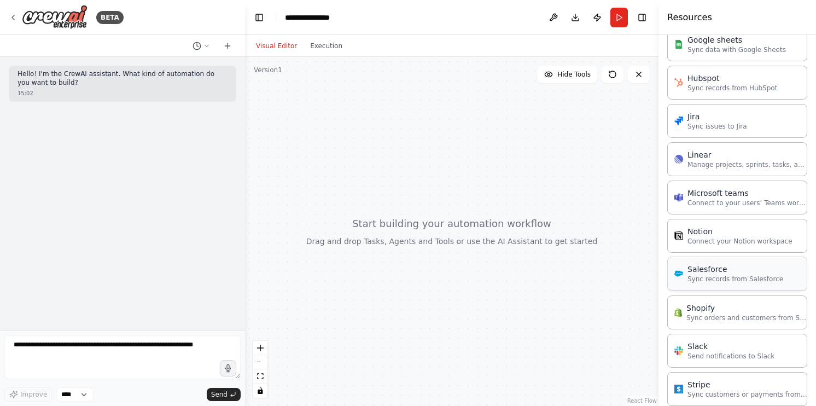
scroll to position [602, 0]
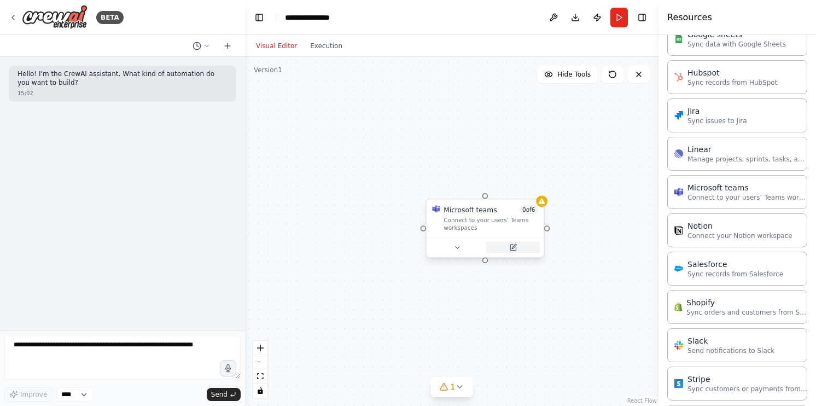
click at [505, 244] on button at bounding box center [513, 247] width 54 height 11
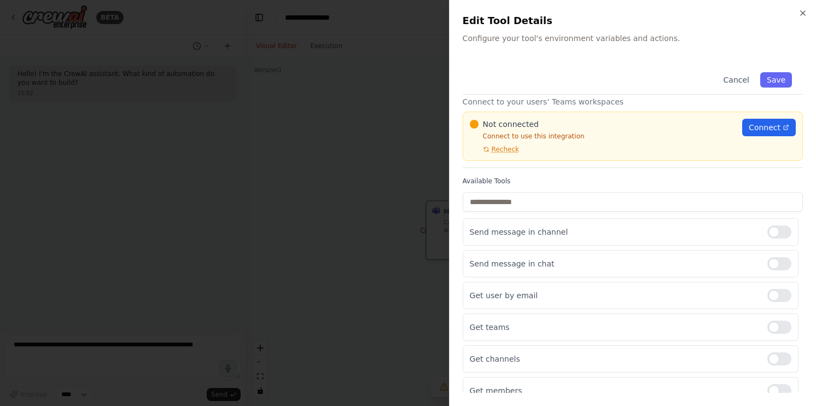
scroll to position [30, 0]
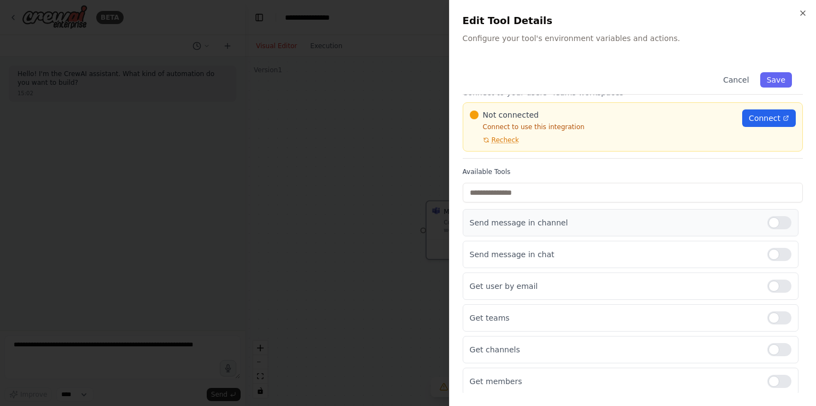
click at [777, 220] on div at bounding box center [780, 222] width 24 height 13
click at [768, 226] on div at bounding box center [780, 222] width 24 height 13
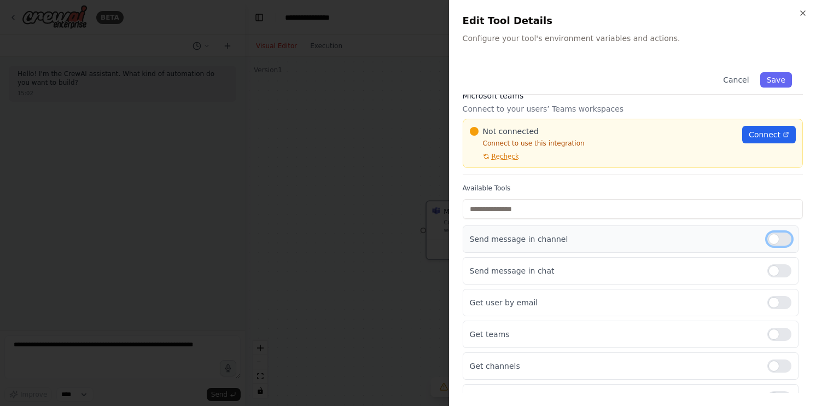
scroll to position [0, 0]
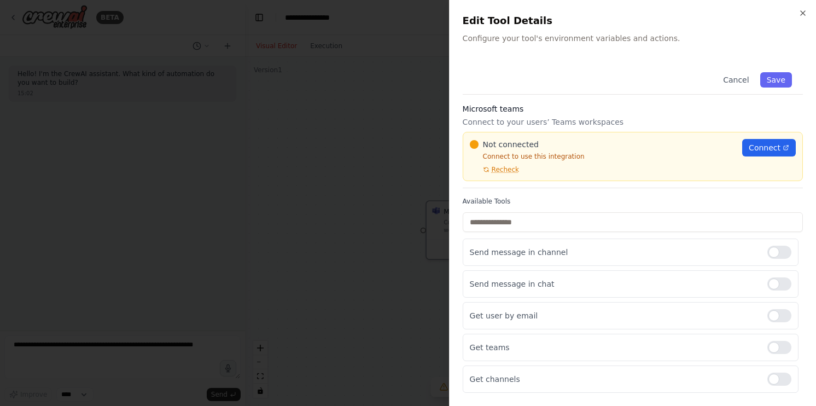
click at [576, 89] on div "Cancel Save" at bounding box center [633, 77] width 340 height 33
drag, startPoint x: 554, startPoint y: 83, endPoint x: 577, endPoint y: 81, distance: 23.6
click at [571, 81] on div "Cancel Save" at bounding box center [633, 77] width 340 height 33
click at [760, 151] on span "Connect" at bounding box center [765, 147] width 32 height 11
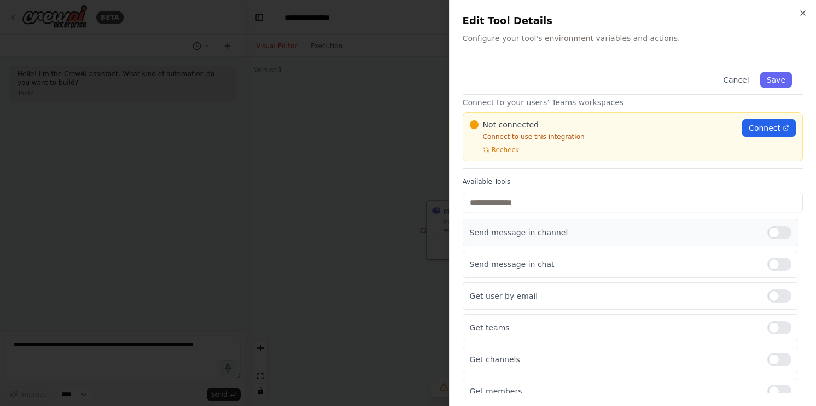
scroll to position [30, 0]
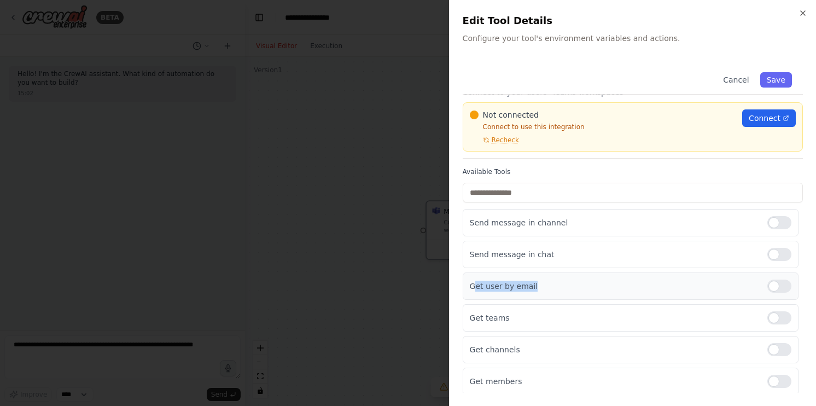
drag, startPoint x: 472, startPoint y: 287, endPoint x: 534, endPoint y: 288, distance: 61.8
click at [534, 288] on p "Get user by email" at bounding box center [614, 286] width 289 height 11
click at [543, 288] on p "Get user by email" at bounding box center [614, 286] width 289 height 11
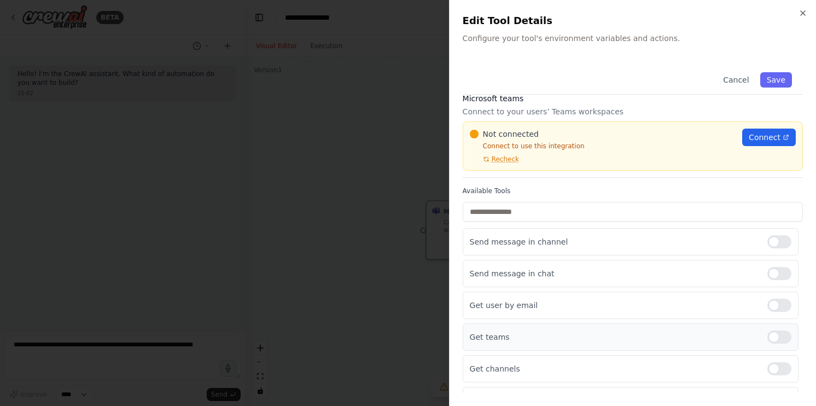
scroll to position [0, 0]
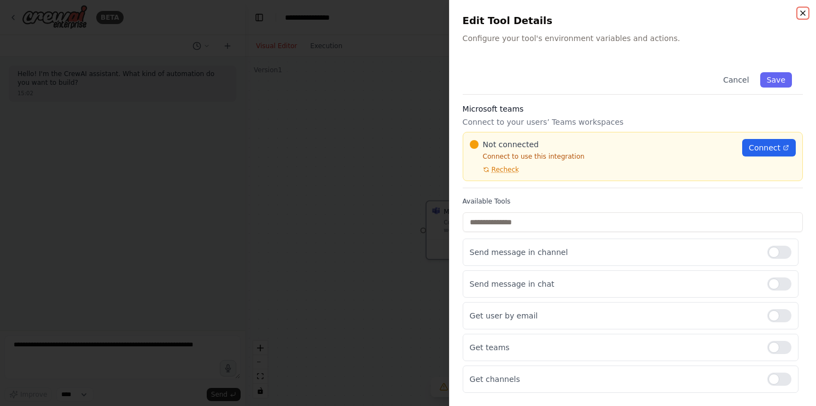
click at [802, 9] on icon "button" at bounding box center [803, 13] width 9 height 9
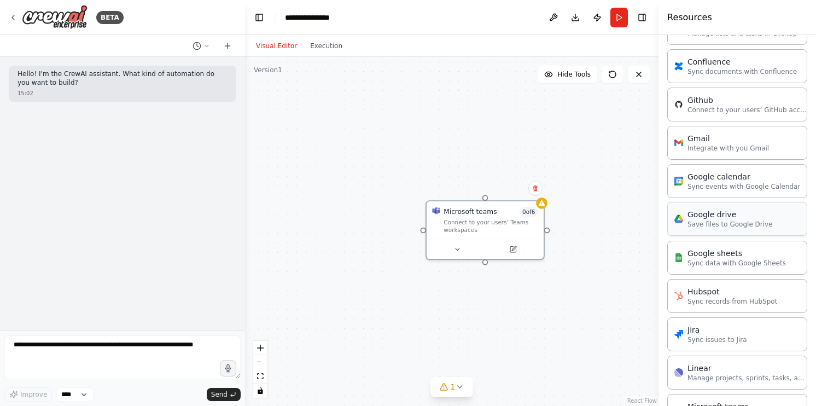
scroll to position [109, 0]
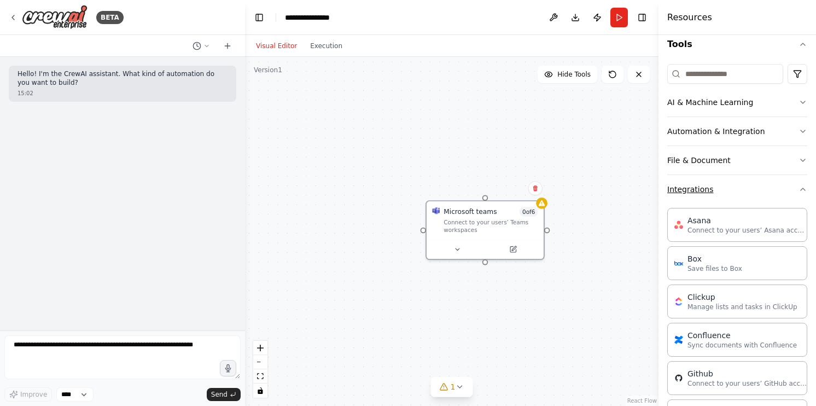
click at [737, 198] on button "Integrations" at bounding box center [737, 189] width 140 height 28
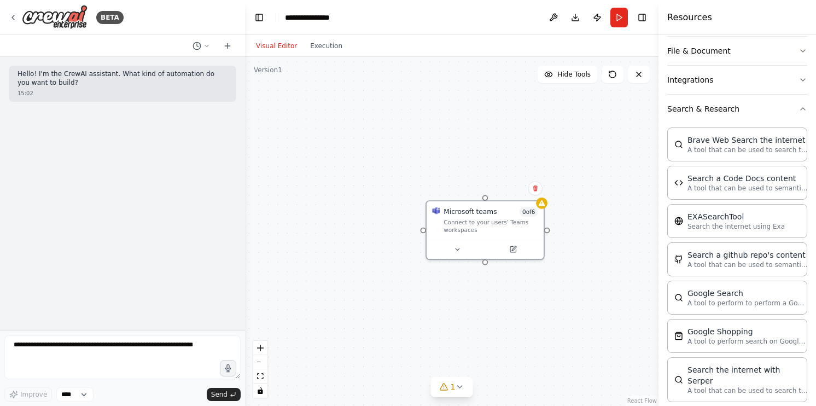
scroll to position [274, 0]
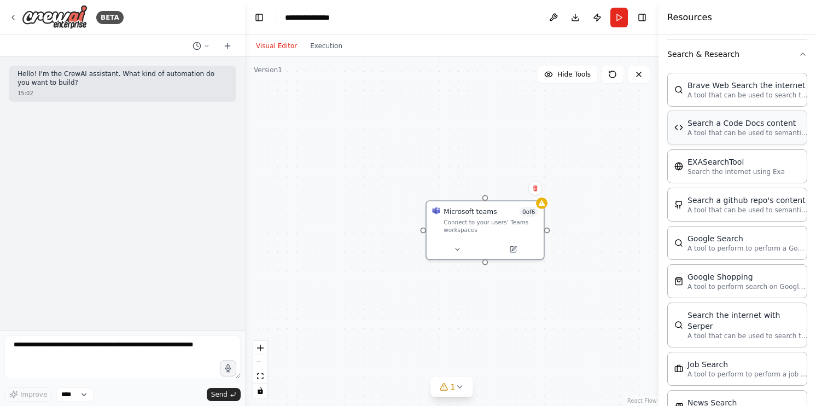
click at [758, 137] on div "Search a Code Docs content A tool that can be used to semantic search a query f…" at bounding box center [737, 128] width 140 height 34
click at [539, 189] on button at bounding box center [535, 188] width 14 height 14
click at [506, 191] on button "Confirm" at bounding box center [504, 188] width 39 height 13
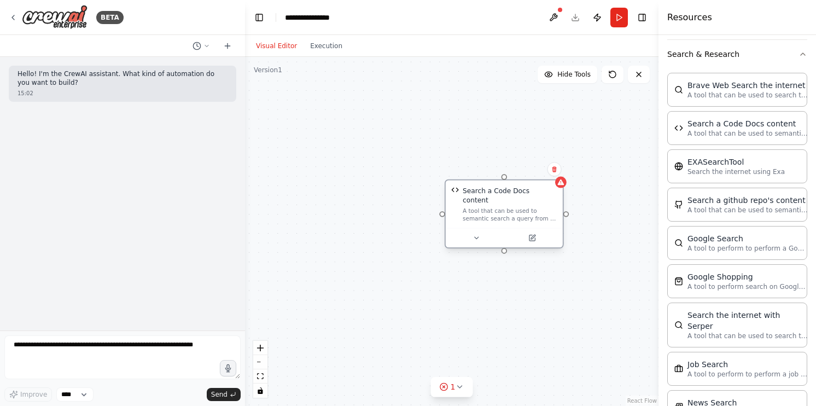
drag, startPoint x: 601, startPoint y: 217, endPoint x: 439, endPoint y: 206, distance: 162.3
click at [463, 207] on div "A tool that can be used to semantic search a query from a Code Docs content." at bounding box center [510, 214] width 94 height 15
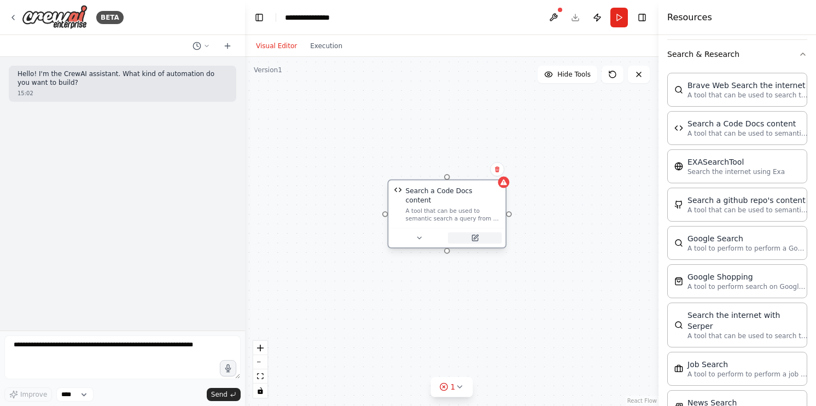
click at [478, 234] on icon at bounding box center [475, 238] width 8 height 8
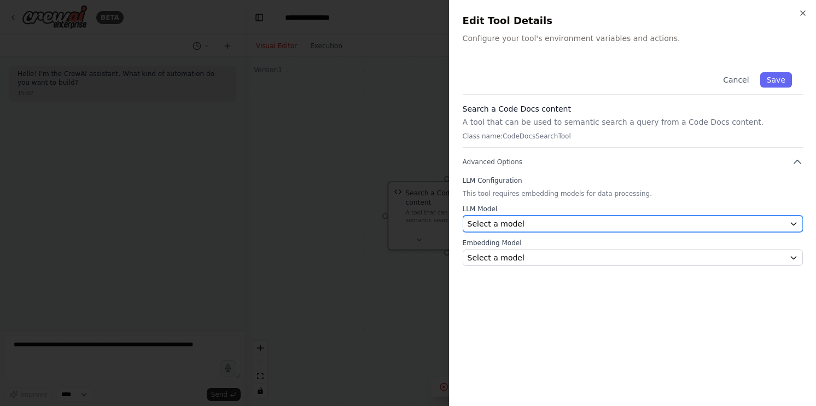
click at [776, 216] on button "Select a model" at bounding box center [633, 224] width 340 height 16
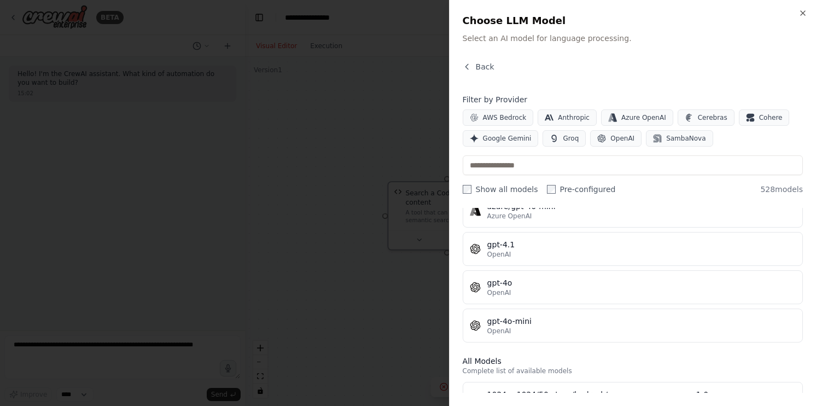
scroll to position [0, 0]
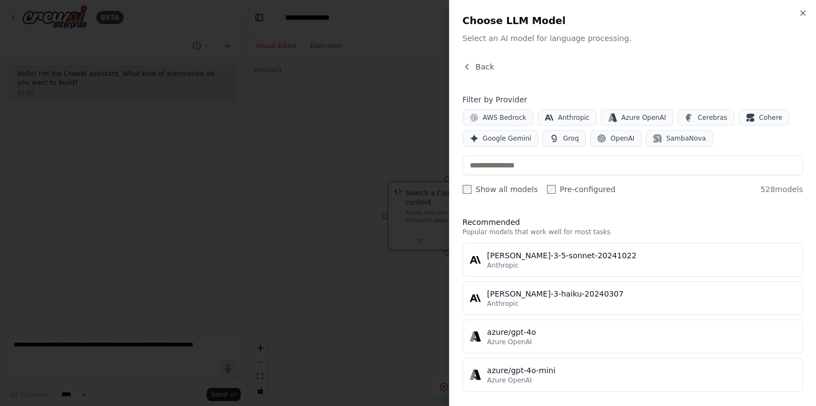
click at [475, 73] on div "Back" at bounding box center [633, 71] width 340 height 20
click at [480, 71] on span "Back" at bounding box center [485, 66] width 19 height 11
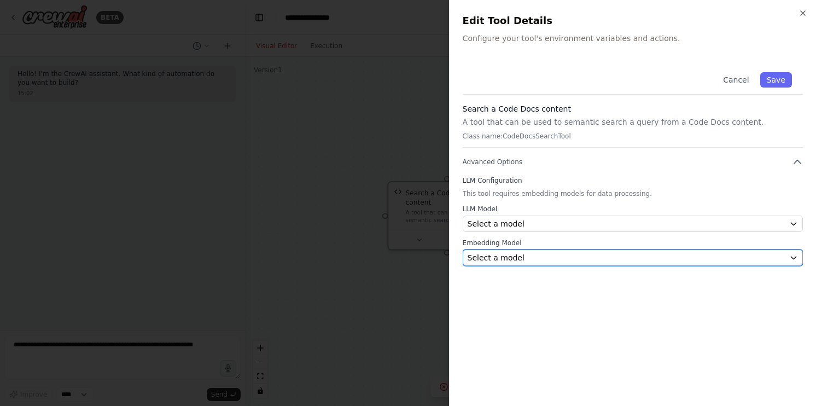
click at [783, 260] on div "Select a model" at bounding box center [626, 257] width 317 height 11
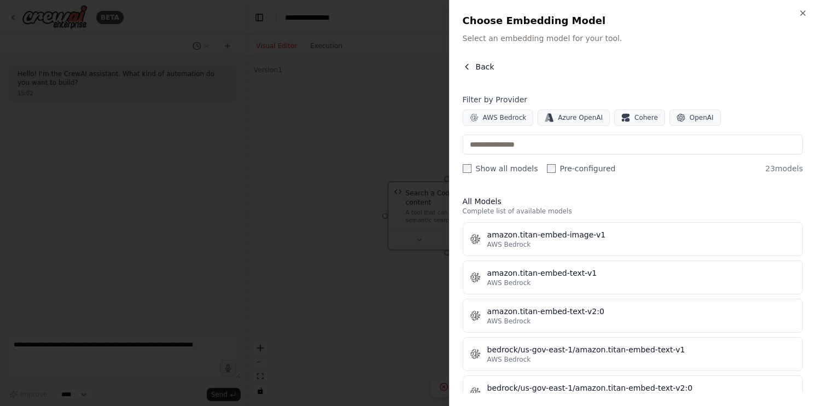
click at [464, 70] on icon "button" at bounding box center [467, 66] width 9 height 9
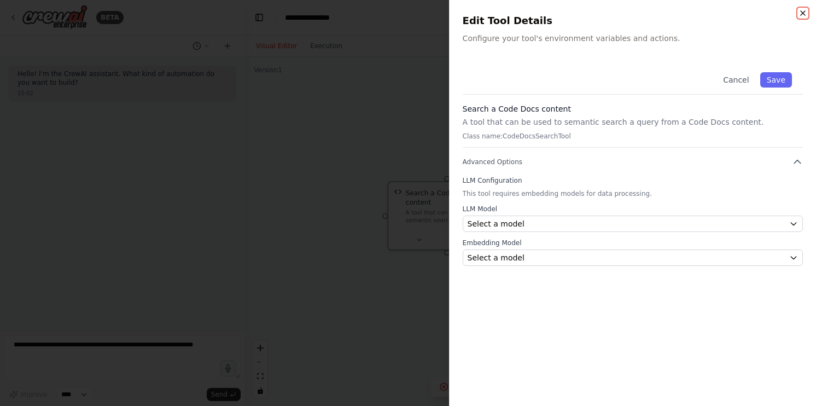
click at [800, 14] on icon "button" at bounding box center [803, 13] width 9 height 9
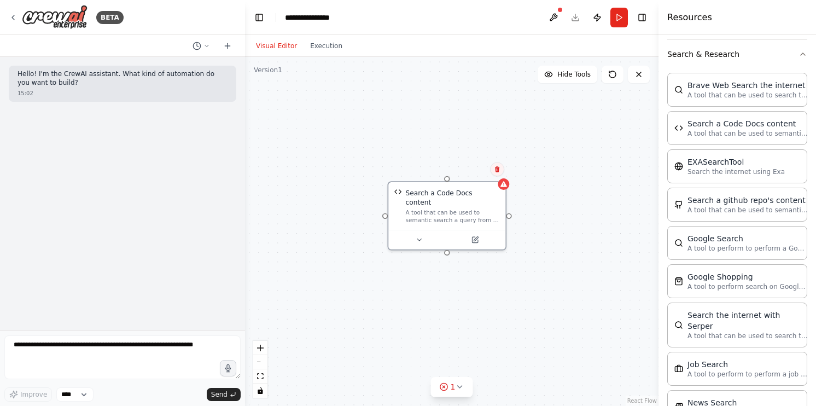
click at [497, 174] on button at bounding box center [497, 169] width 14 height 14
click at [464, 174] on button "Confirm" at bounding box center [466, 168] width 39 height 13
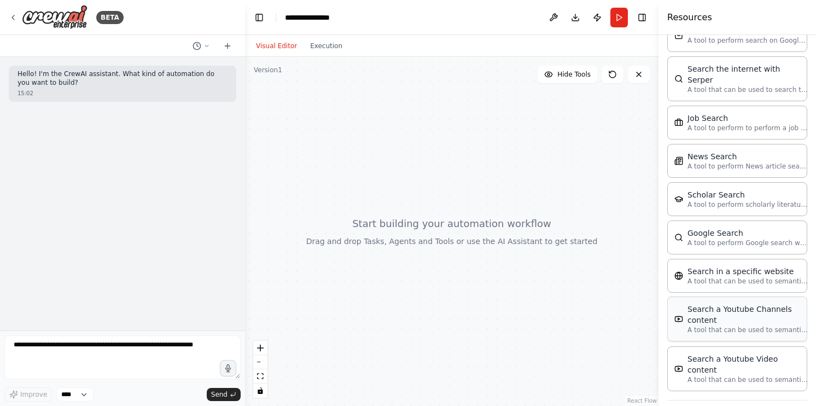
scroll to position [534, 0]
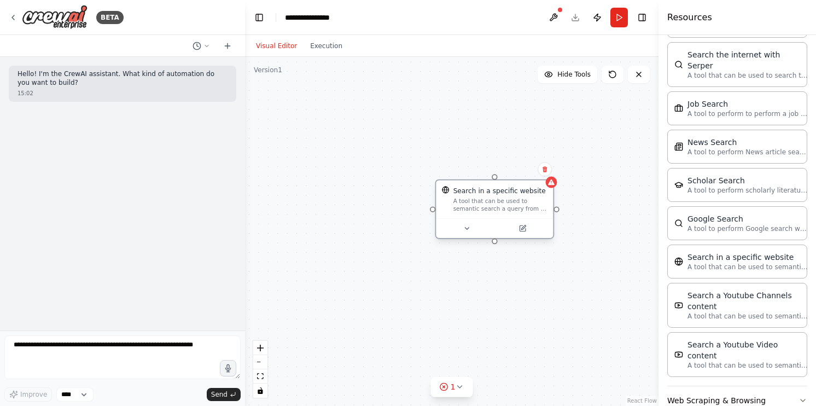
drag, startPoint x: 539, startPoint y: 237, endPoint x: 503, endPoint y: 196, distance: 54.7
click at [503, 196] on div "Search in a specific website A tool that can be used to semantic search a query…" at bounding box center [501, 199] width 94 height 27
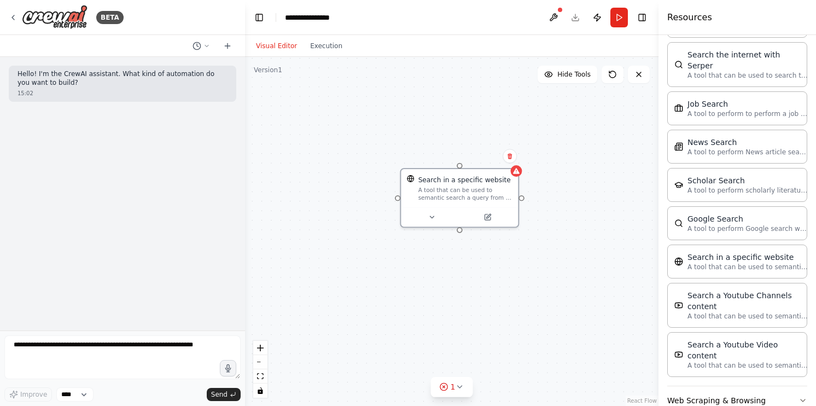
drag, startPoint x: 497, startPoint y: 244, endPoint x: 462, endPoint y: 231, distance: 37.4
click at [462, 231] on div "Search in a specific website A tool that can be used to semantic search a query…" at bounding box center [452, 231] width 414 height 349
click at [512, 158] on icon at bounding box center [510, 156] width 7 height 7
click at [484, 156] on button "Confirm" at bounding box center [479, 155] width 39 height 13
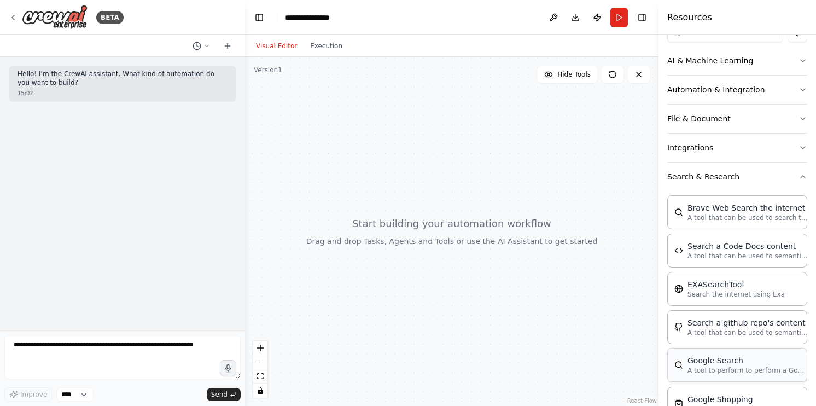
scroll to position [0, 0]
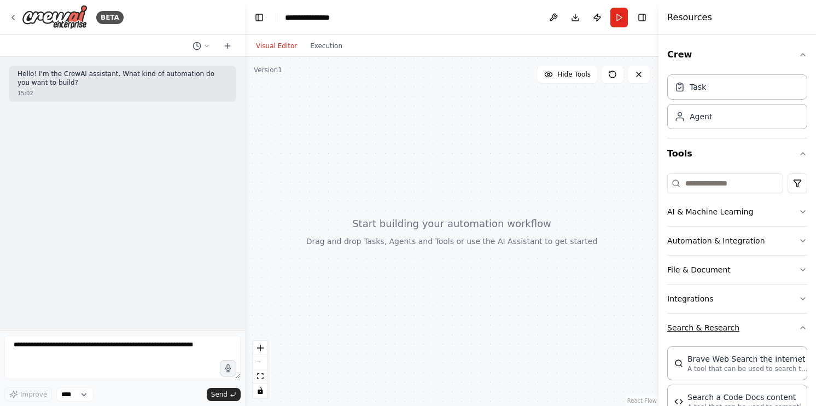
click at [799, 327] on icon "button" at bounding box center [803, 327] width 9 height 9
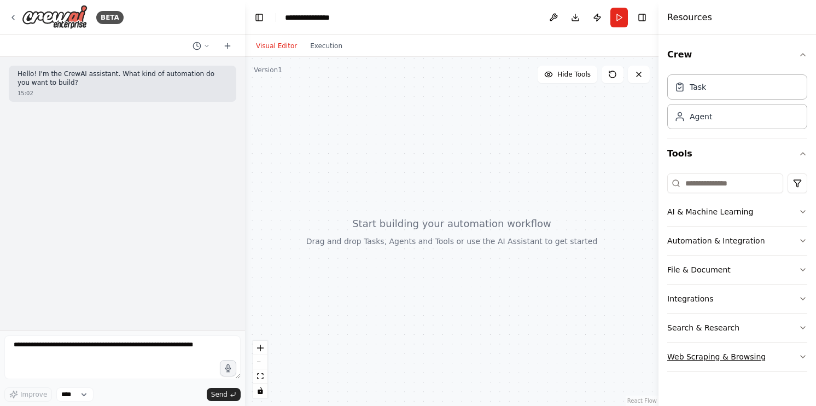
click at [799, 359] on icon "button" at bounding box center [803, 356] width 9 height 9
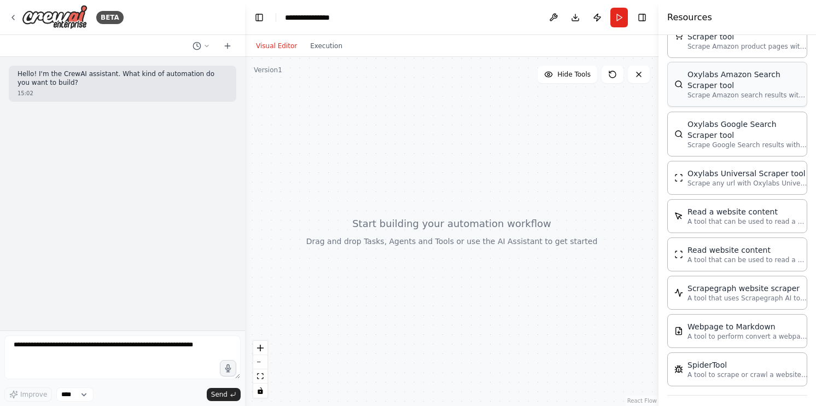
scroll to position [556, 0]
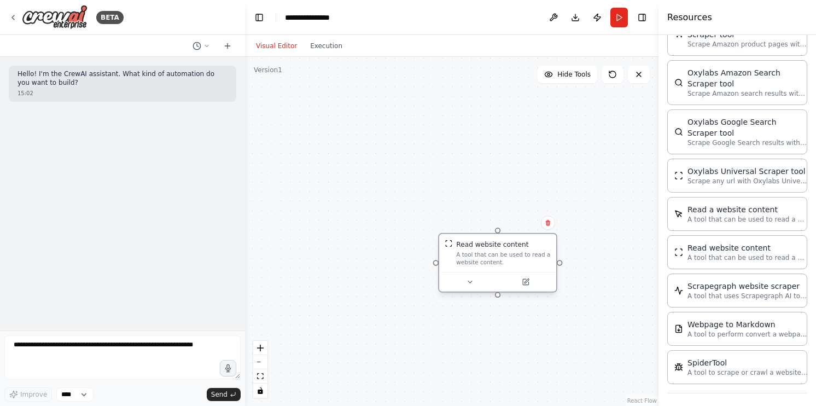
drag, startPoint x: 609, startPoint y: 262, endPoint x: 520, endPoint y: 258, distance: 88.7
click at [515, 240] on div "Read website content A tool that can be used to read a website content." at bounding box center [503, 253] width 94 height 27
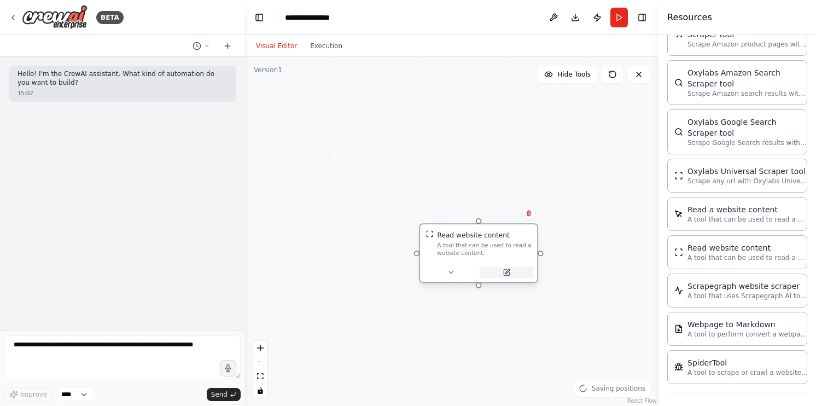
click at [511, 274] on button at bounding box center [507, 272] width 54 height 11
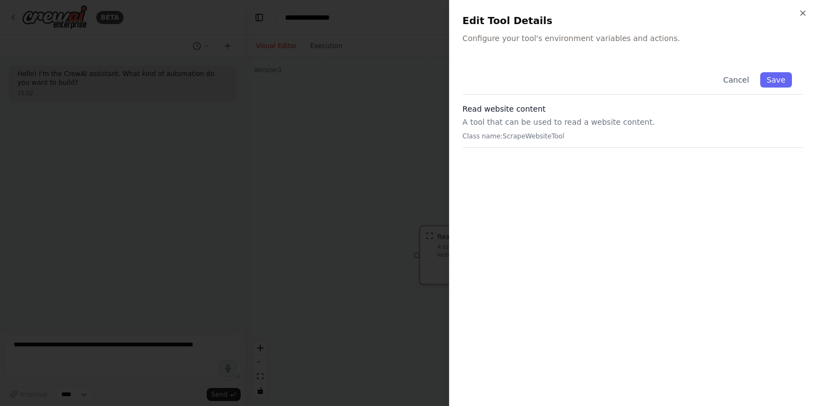
click at [554, 148] on div "Cancel Save Read website content A tool that can be used to read a website cont…" at bounding box center [633, 227] width 340 height 332
click at [564, 84] on div "Cancel Save" at bounding box center [633, 77] width 340 height 33
click at [508, 62] on div "Close Edit Tool Details Configure your tool's environment variables and actions…" at bounding box center [632, 203] width 367 height 406
click at [799, 13] on icon "button" at bounding box center [803, 13] width 9 height 9
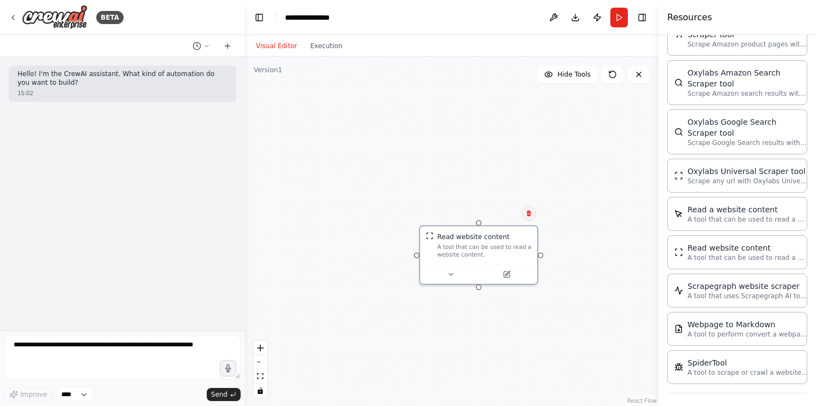
click at [528, 218] on button at bounding box center [529, 213] width 14 height 14
click at [498, 215] on button "Confirm" at bounding box center [498, 213] width 39 height 13
click at [516, 289] on div at bounding box center [488, 282] width 117 height 20
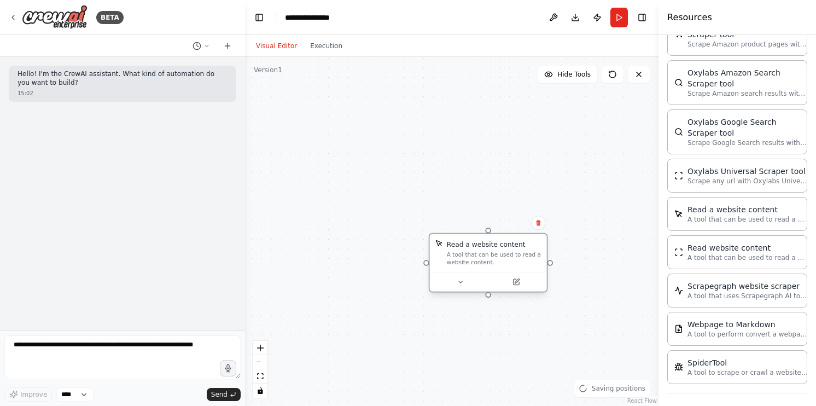
click at [521, 288] on div at bounding box center [488, 282] width 117 height 20
click at [516, 283] on icon at bounding box center [515, 281] width 5 height 5
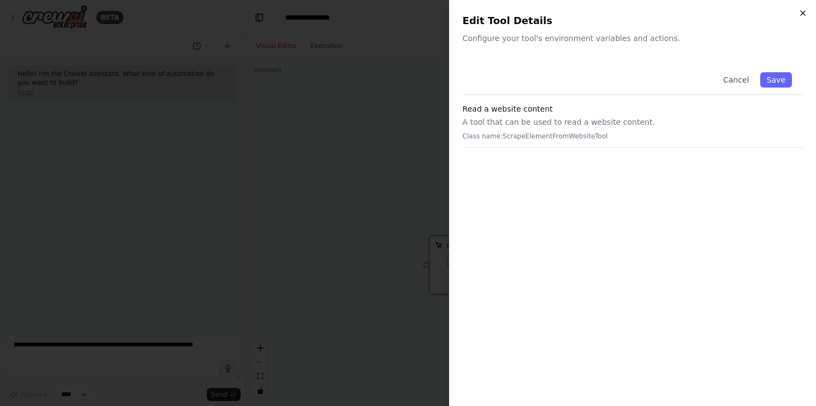
click at [801, 14] on icon "button" at bounding box center [803, 13] width 9 height 9
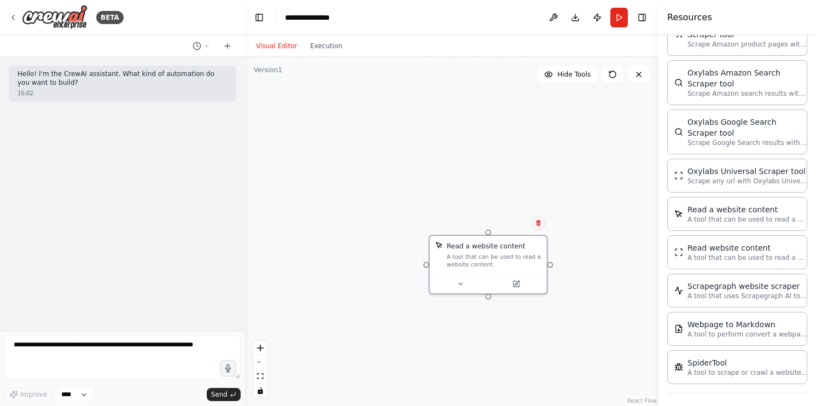
click at [541, 225] on icon at bounding box center [538, 222] width 7 height 7
click at [505, 222] on button "Confirm" at bounding box center [507, 222] width 39 height 13
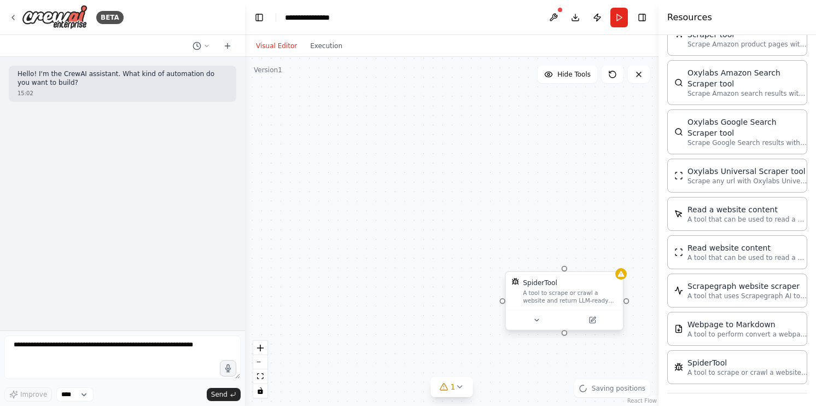
click at [554, 288] on div "SpiderTool A tool to scrape or crawl a website and return LLM-ready content." at bounding box center [570, 291] width 94 height 27
click at [617, 270] on div "Confirm" at bounding box center [615, 261] width 19 height 19
click at [617, 265] on button at bounding box center [615, 261] width 14 height 14
click at [584, 264] on button "Confirm" at bounding box center [583, 260] width 39 height 13
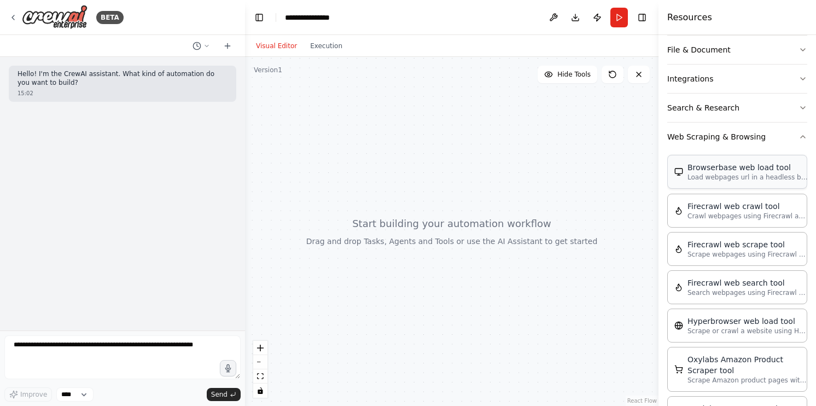
scroll to position [173, 0]
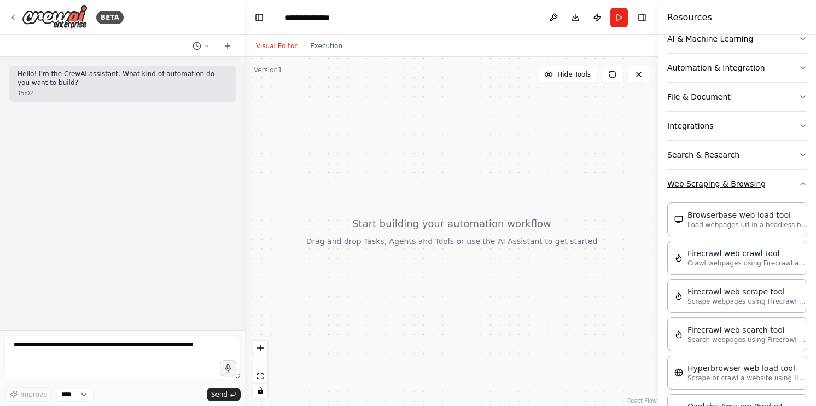
click at [744, 189] on button "Web Scraping & Browsing" at bounding box center [737, 184] width 140 height 28
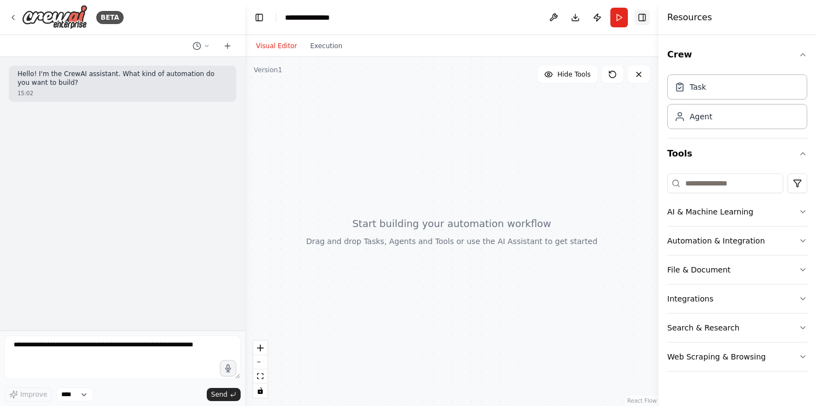
click at [637, 20] on button "Toggle Right Sidebar" at bounding box center [642, 17] width 15 height 15
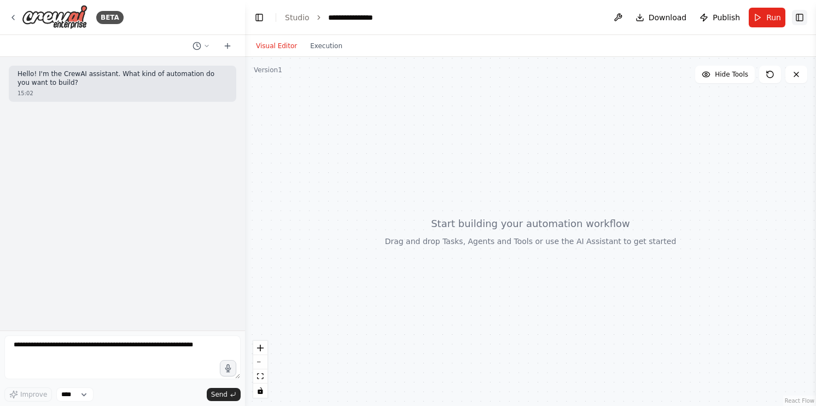
click at [803, 23] on button "Toggle Right Sidebar" at bounding box center [799, 17] width 15 height 15
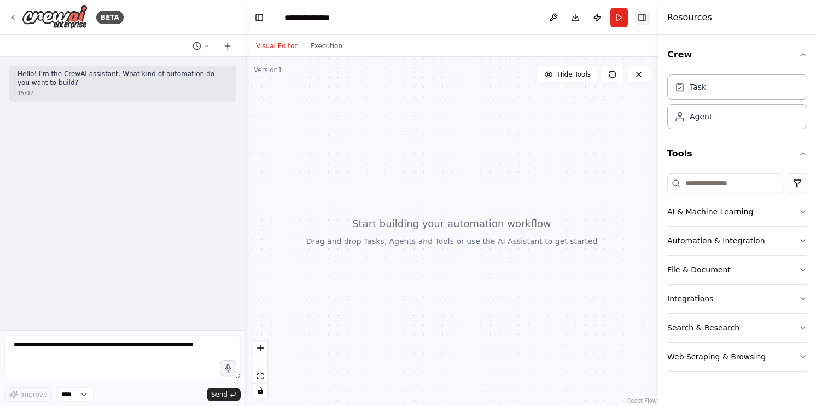
click at [647, 22] on button "Toggle Right Sidebar" at bounding box center [642, 17] width 15 height 15
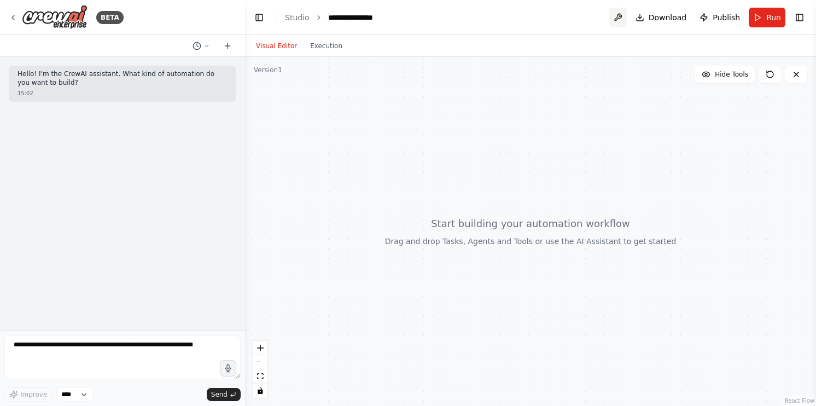
click at [624, 18] on button at bounding box center [618, 18] width 18 height 20
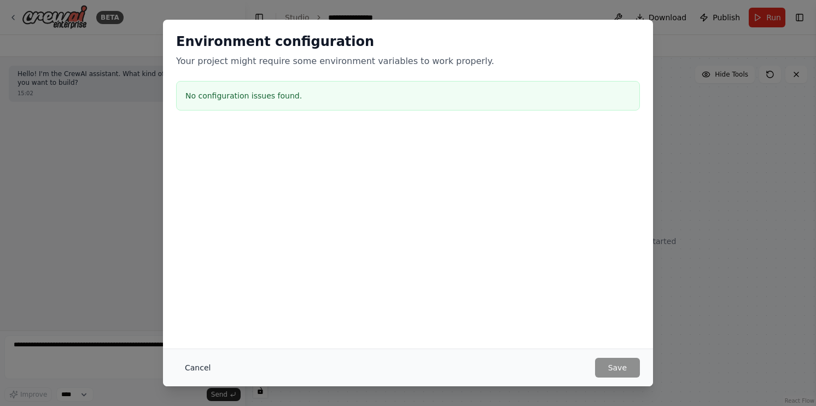
click at [188, 370] on button "Cancel" at bounding box center [197, 368] width 43 height 20
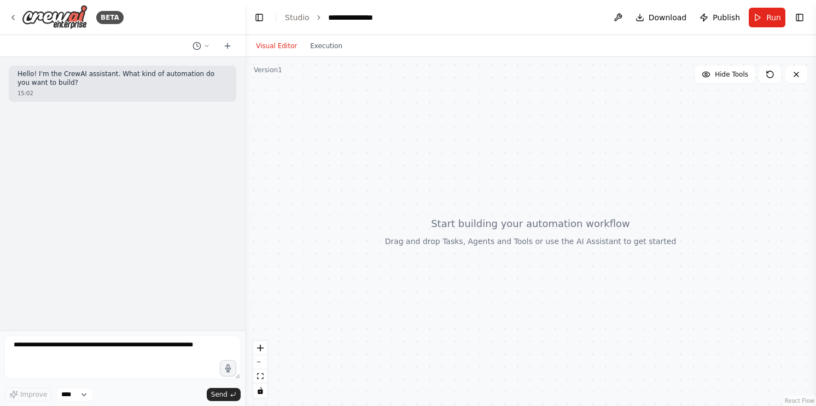
drag, startPoint x: 535, startPoint y: 289, endPoint x: 506, endPoint y: 289, distance: 29.5
click at [506, 289] on div at bounding box center [530, 231] width 571 height 349
click at [497, 282] on div at bounding box center [530, 231] width 571 height 349
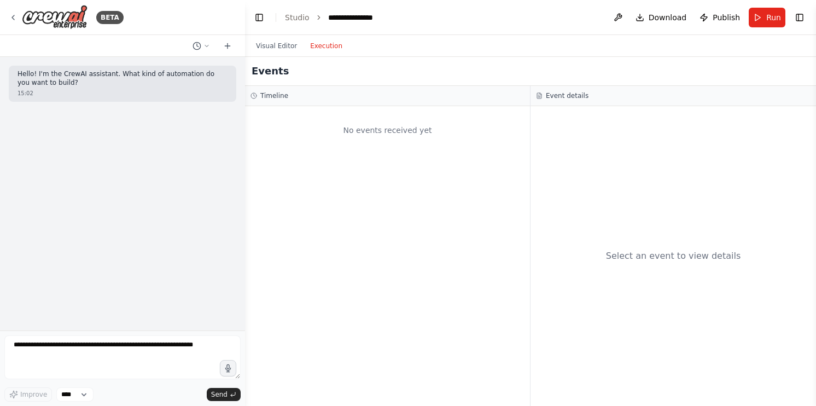
click at [329, 42] on button "Execution" at bounding box center [326, 45] width 45 height 13
click at [291, 45] on button "Visual Editor" at bounding box center [276, 45] width 54 height 13
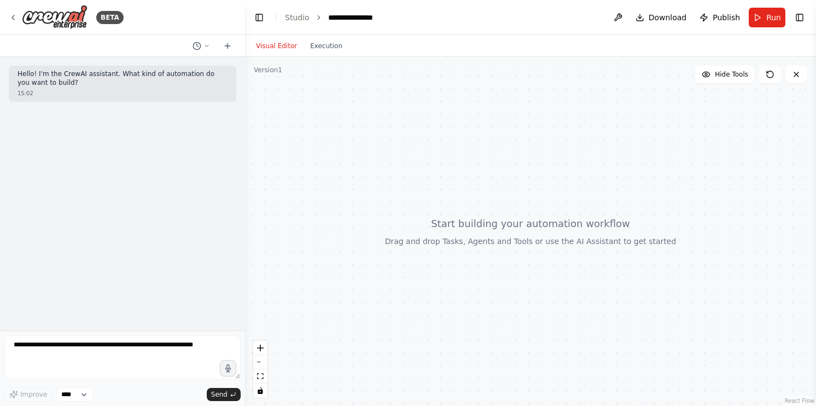
click at [160, 88] on div "Hello! I'm the CrewAI assistant. What kind of automation do you want to build? …" at bounding box center [123, 84] width 228 height 36
click at [76, 390] on select "****" at bounding box center [74, 394] width 37 height 14
click at [79, 395] on select "****" at bounding box center [74, 394] width 37 height 14
click at [206, 49] on button at bounding box center [201, 45] width 26 height 13
click at [206, 49] on div at bounding box center [122, 203] width 245 height 406
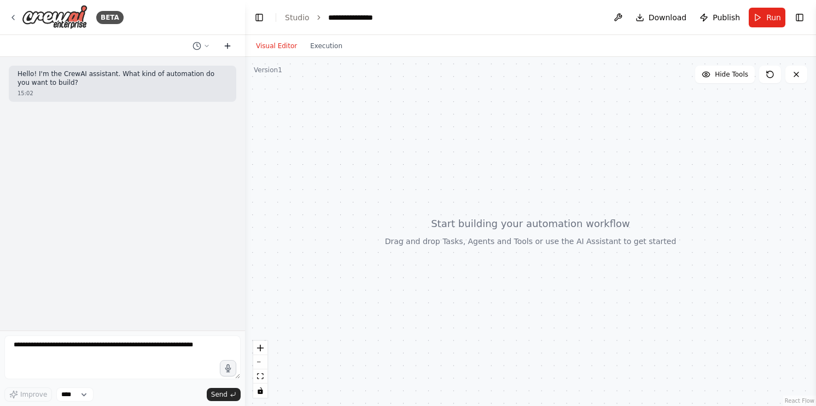
click at [221, 45] on button at bounding box center [228, 45] width 18 height 13
click at [187, 145] on div "Hello! I'm the CrewAI assistant. What kind of automation do you want to build? …" at bounding box center [122, 194] width 245 height 274
drag, startPoint x: 116, startPoint y: 18, endPoint x: 74, endPoint y: 16, distance: 41.6
click at [74, 16] on div "BETA" at bounding box center [66, 17] width 115 height 25
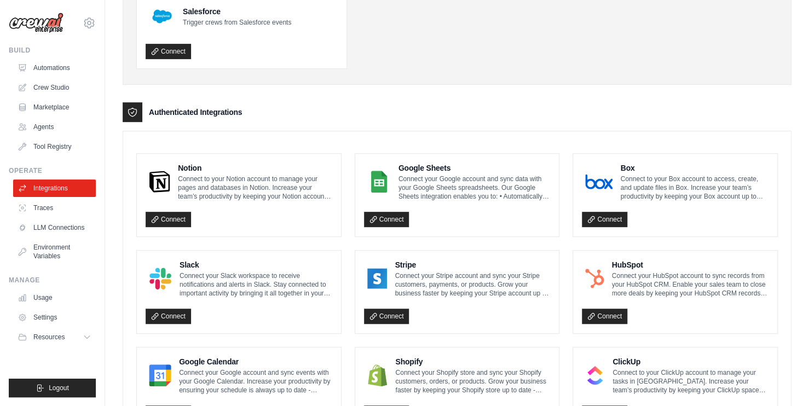
scroll to position [15, 0]
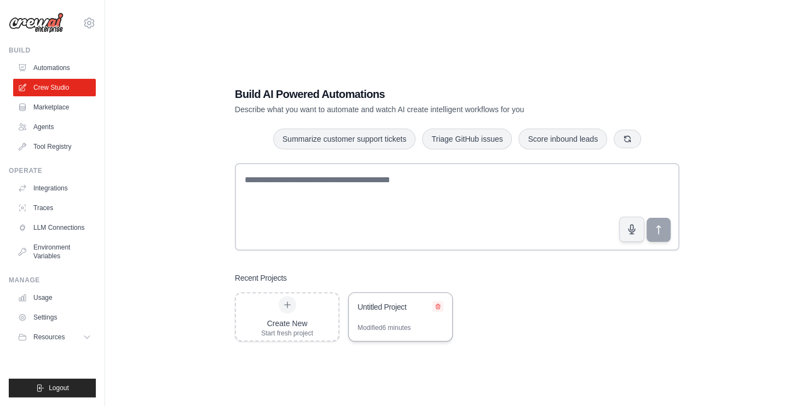
click at [434, 311] on button at bounding box center [437, 306] width 11 height 11
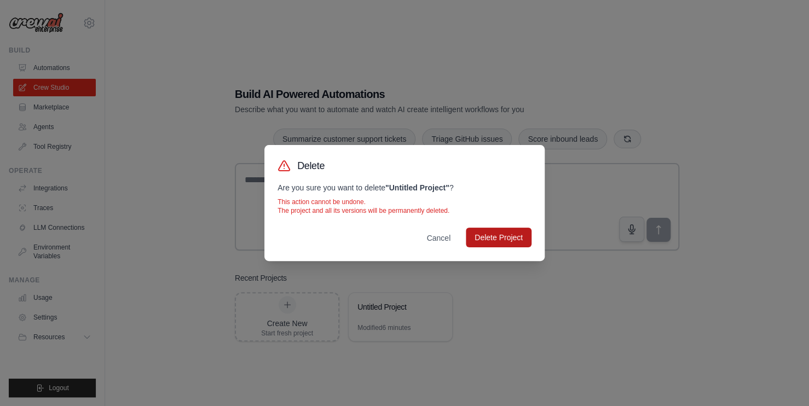
click at [501, 243] on button "Delete Project" at bounding box center [499, 238] width 66 height 20
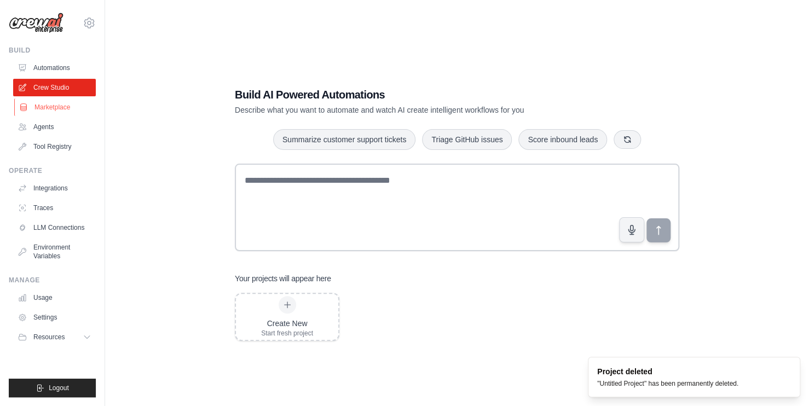
click at [65, 107] on link "Marketplace" at bounding box center [55, 107] width 83 height 18
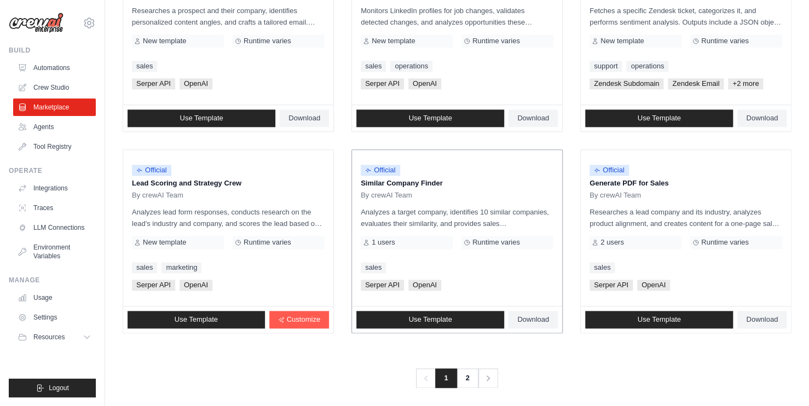
scroll to position [606, 0]
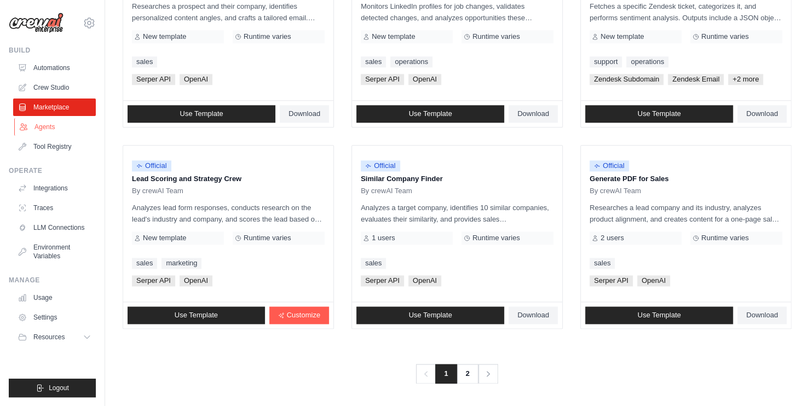
click at [39, 124] on link "Agents" at bounding box center [55, 127] width 83 height 18
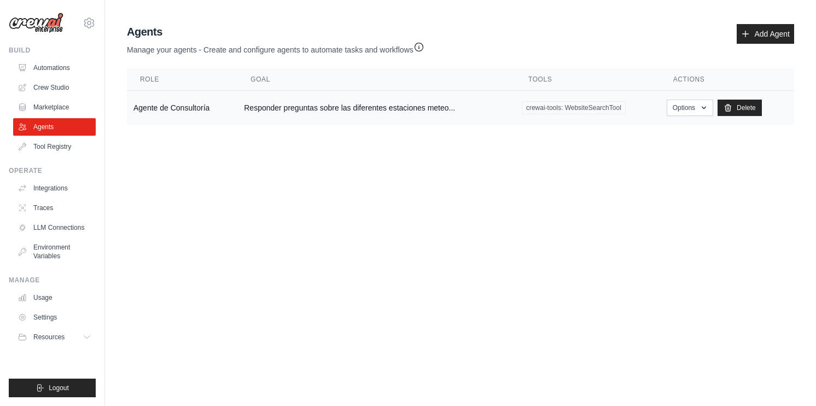
click at [382, 115] on td "Responder preguntas sobre las diferentes estaciones meteo..." at bounding box center [376, 108] width 278 height 34
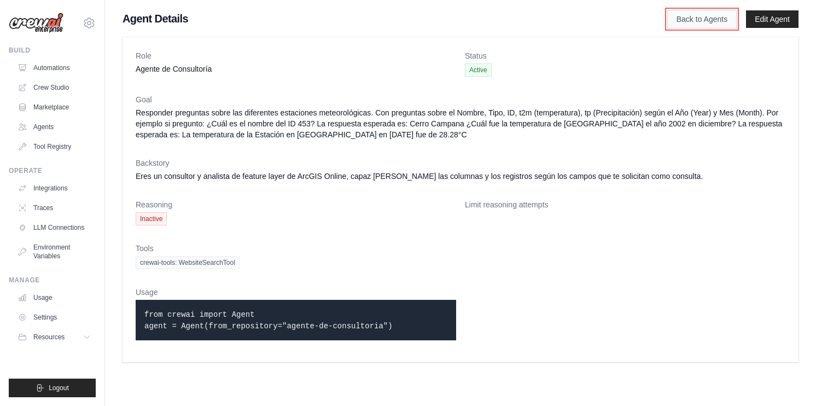
click at [715, 20] on link "Back to Agents" at bounding box center [701, 19] width 69 height 19
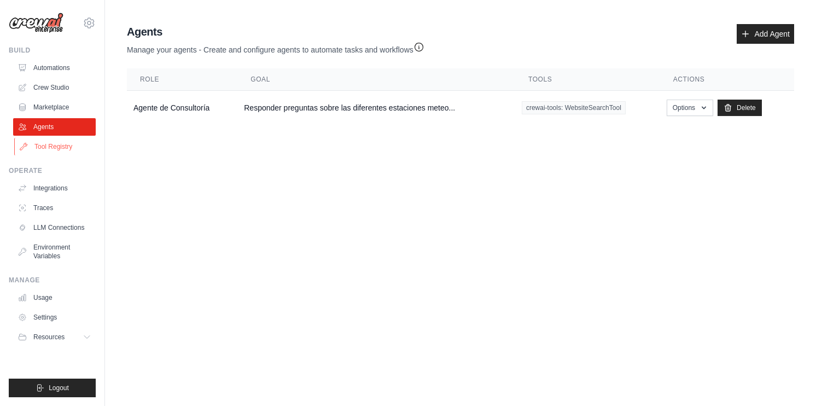
click at [25, 149] on icon at bounding box center [23, 146] width 9 height 9
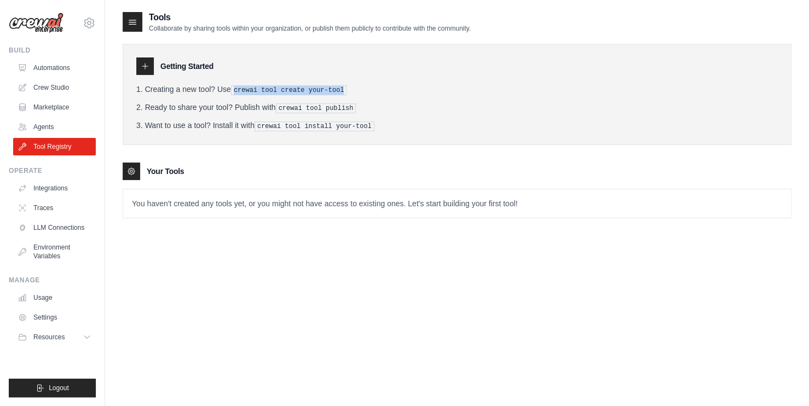
drag, startPoint x: 241, startPoint y: 92, endPoint x: 370, endPoint y: 91, distance: 129.1
click at [370, 91] on li "Creating a new tool? Use crewai tool create your-tool" at bounding box center [456, 89] width 641 height 11
click at [225, 201] on p "You haven't created any tools yet, or you might not have access to existing one…" at bounding box center [456, 203] width 667 height 28
click at [53, 187] on link "Integrations" at bounding box center [55, 188] width 83 height 18
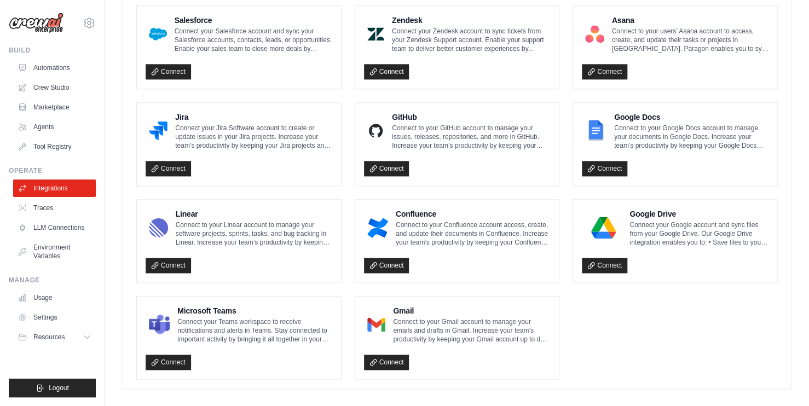
scroll to position [617, 0]
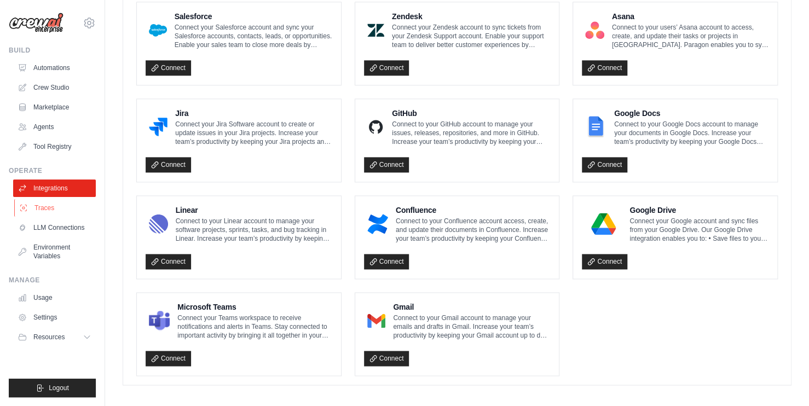
click at [62, 204] on link "Traces" at bounding box center [55, 208] width 83 height 18
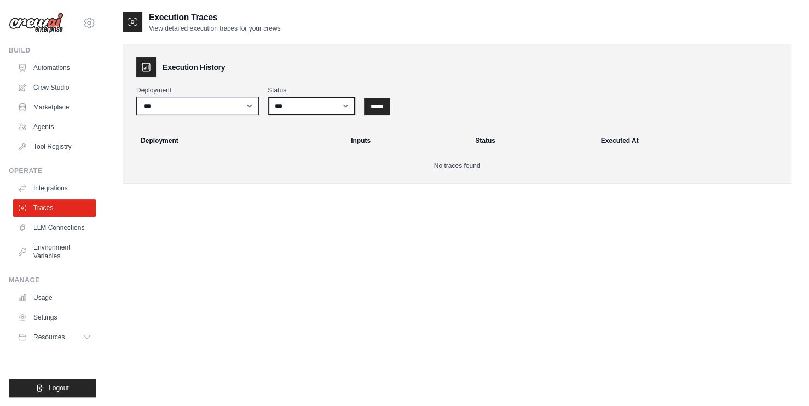
click at [344, 106] on select "*** ********* ******* *****" at bounding box center [312, 106] width 88 height 19
click at [345, 107] on select "*** ********* ******* *****" at bounding box center [312, 106] width 88 height 19
click at [345, 104] on select "*** ********* ******* *****" at bounding box center [312, 106] width 88 height 19
click at [241, 109] on select "***" at bounding box center [197, 106] width 123 height 19
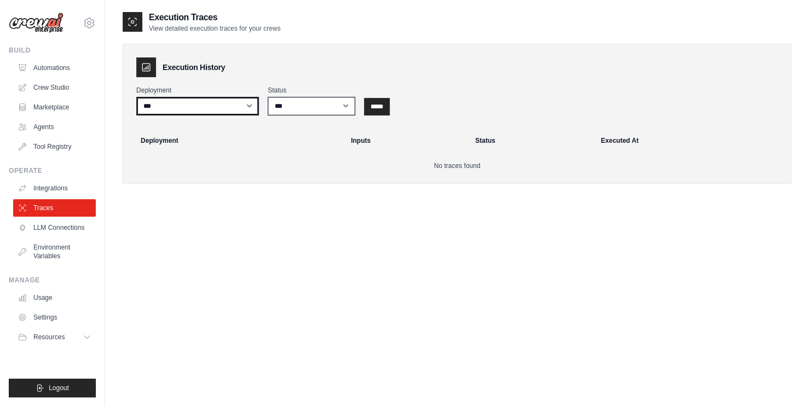
click at [245, 108] on select "***" at bounding box center [197, 106] width 123 height 19
click at [345, 111] on select "*** ********* ******* *****" at bounding box center [312, 106] width 88 height 19
click at [52, 234] on link "LLM Connections" at bounding box center [55, 228] width 83 height 18
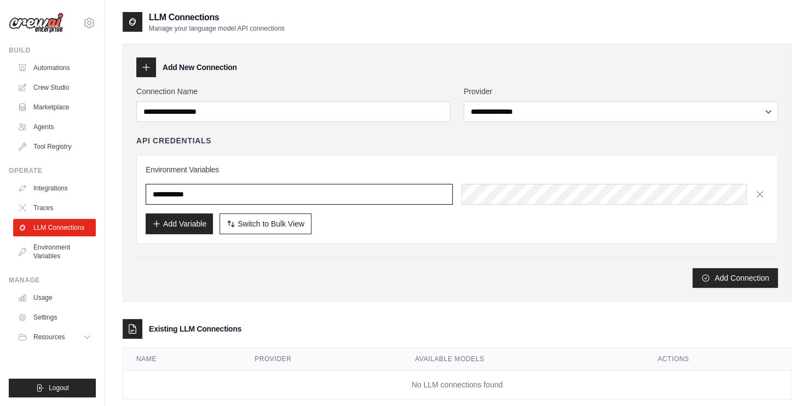
click at [379, 196] on input "text" at bounding box center [299, 194] width 307 height 21
click at [403, 161] on div "Environment Variables Add Variable Switch to Bulk View Switch to Table View" at bounding box center [456, 199] width 641 height 89
click at [410, 190] on input "text" at bounding box center [299, 194] width 307 height 21
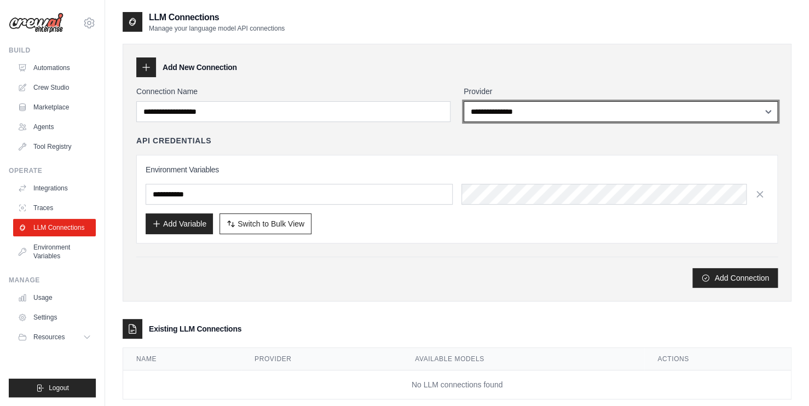
click at [520, 113] on select "**********" at bounding box center [620, 111] width 314 height 21
select select "******"
click at [463, 101] on select "**********" at bounding box center [620, 111] width 314 height 21
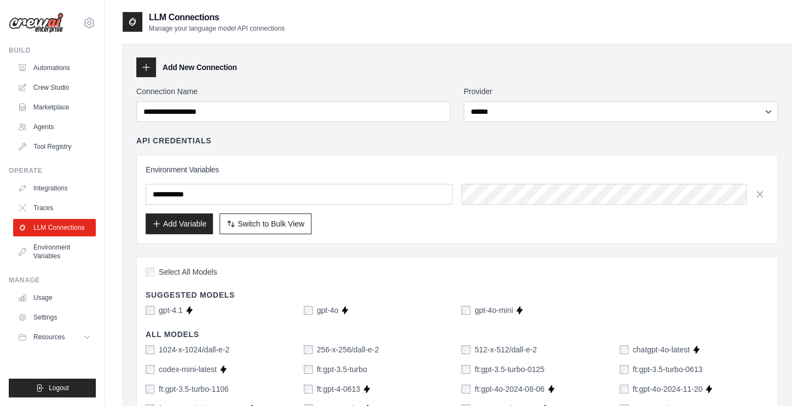
click at [493, 148] on div "API Credentials Environment Variables Add Variable Switch to Bulk View Switch t…" at bounding box center [456, 189] width 641 height 108
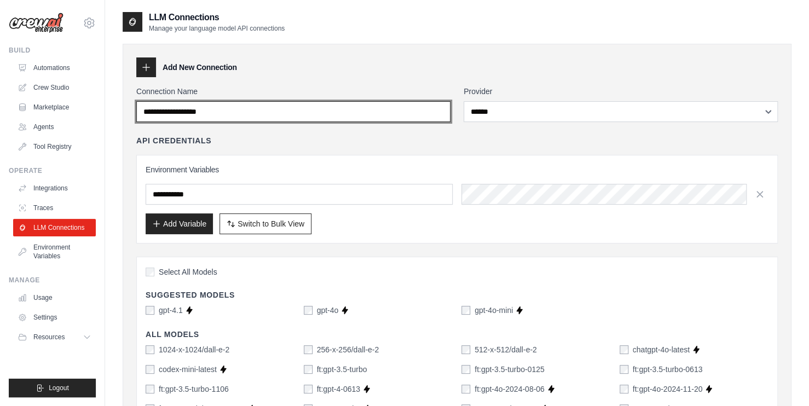
click at [383, 119] on input "Connection Name" at bounding box center [293, 111] width 314 height 21
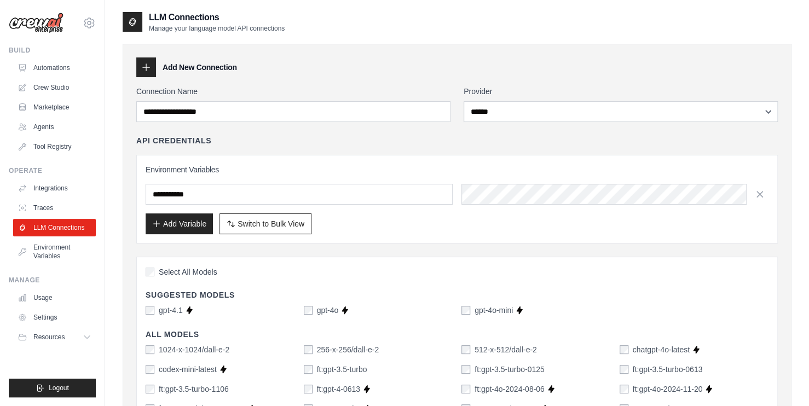
click at [398, 143] on div "API Credentials" at bounding box center [456, 140] width 641 height 11
click at [55, 257] on link "Environment Variables" at bounding box center [55, 252] width 83 height 26
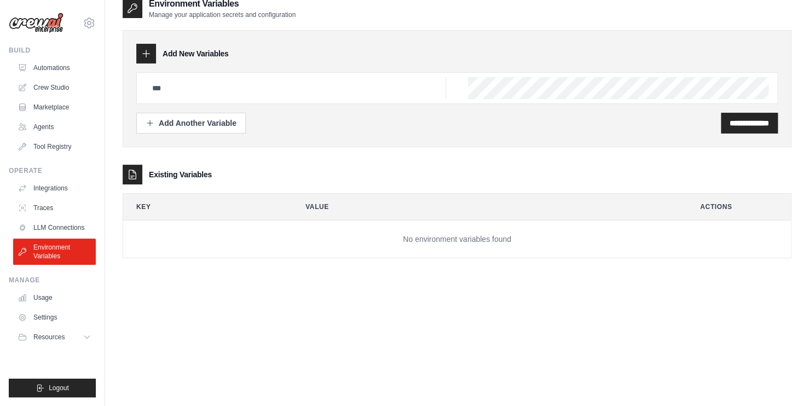
scroll to position [22, 0]
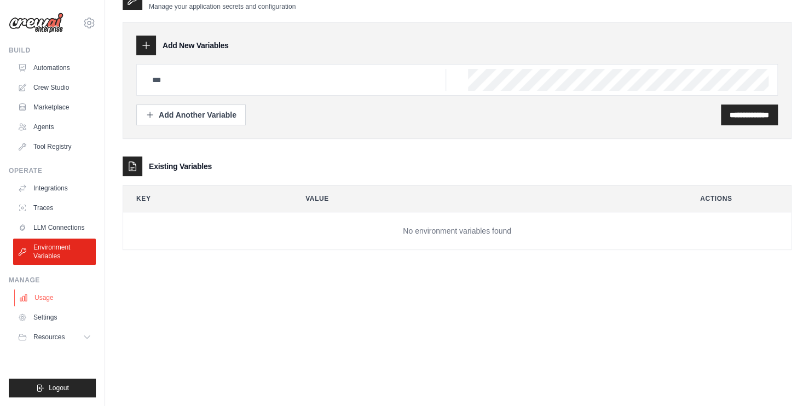
click at [55, 301] on link "Usage" at bounding box center [55, 298] width 83 height 18
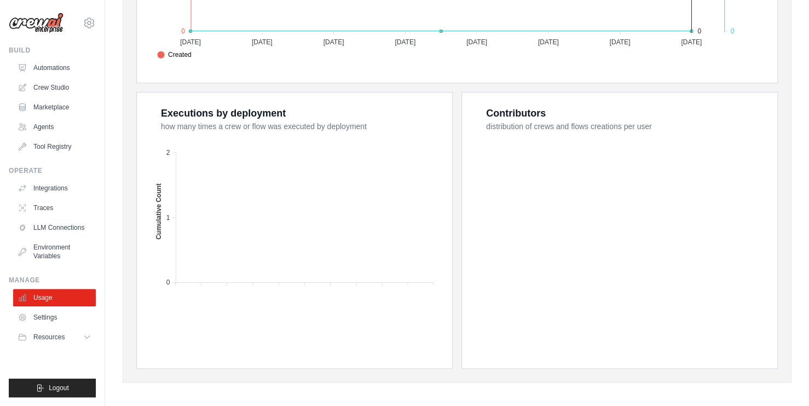
scroll to position [385, 0]
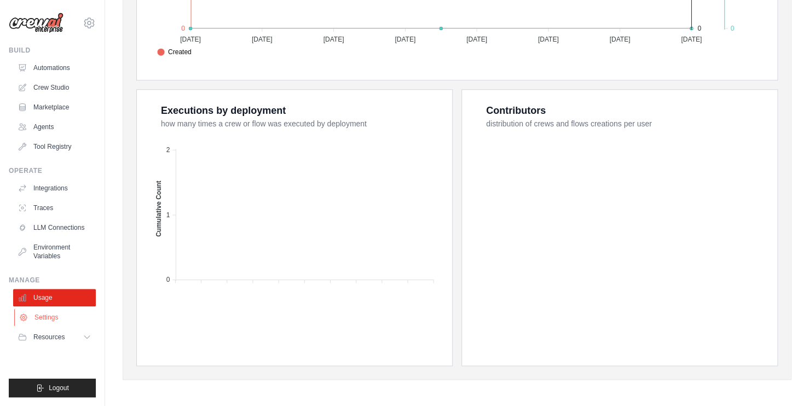
click at [63, 320] on link "Settings" at bounding box center [55, 318] width 83 height 18
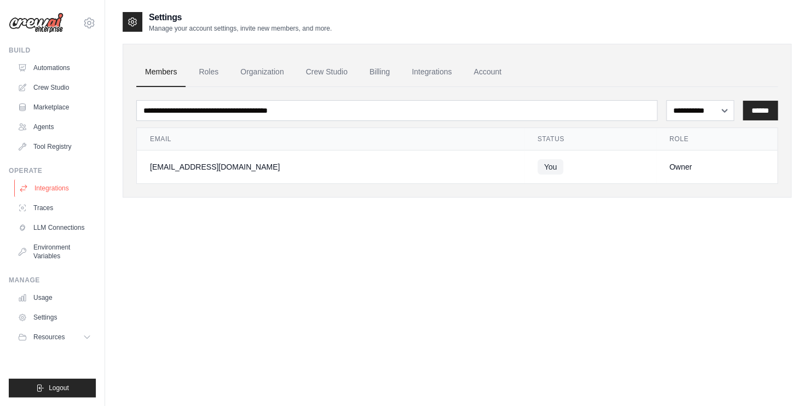
click at [57, 184] on link "Integrations" at bounding box center [55, 188] width 83 height 18
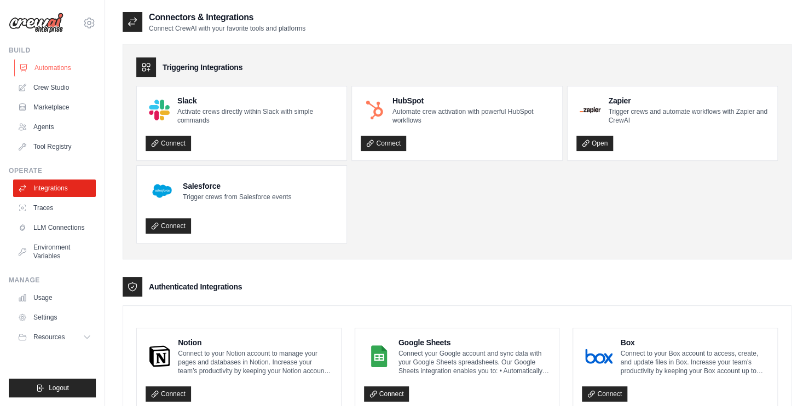
click at [60, 65] on link "Automations" at bounding box center [55, 68] width 83 height 18
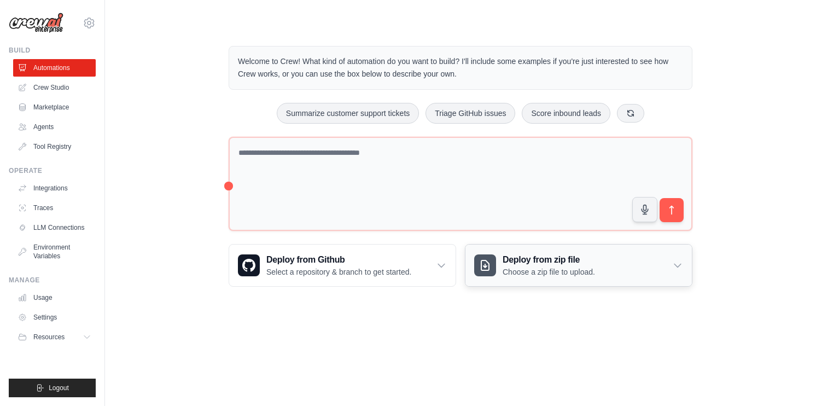
click at [678, 268] on icon at bounding box center [677, 265] width 11 height 11
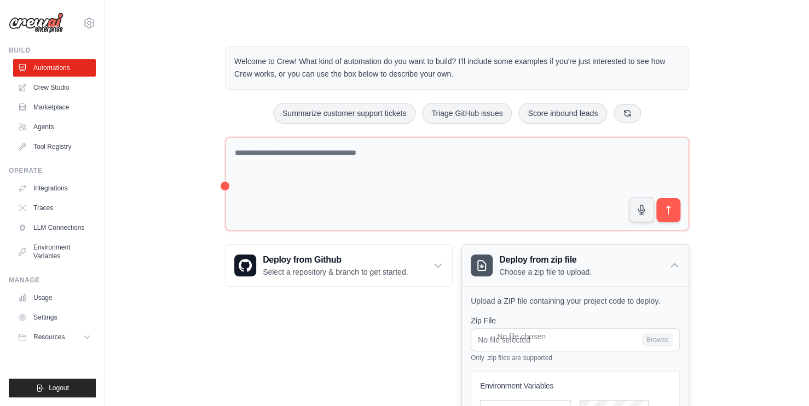
click at [681, 264] on div "Deploy from zip file Choose a zip file to upload." at bounding box center [575, 266] width 226 height 42
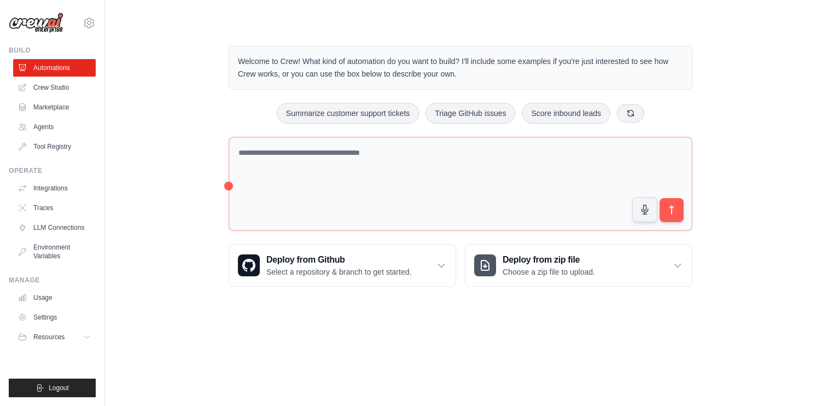
click at [732, 267] on div "Welcome to Crew! What kind of automation do you want to build? I'll include som…" at bounding box center [461, 166] width 676 height 276
click at [448, 262] on div "Deploy from Github Select a repository & branch to get started." at bounding box center [342, 266] width 226 height 42
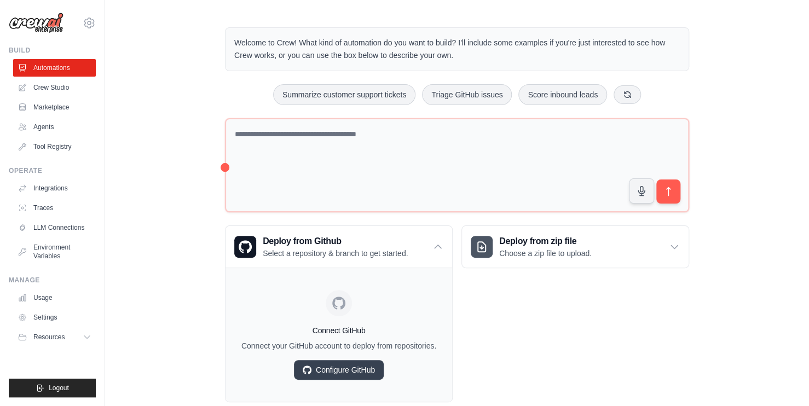
scroll to position [52, 0]
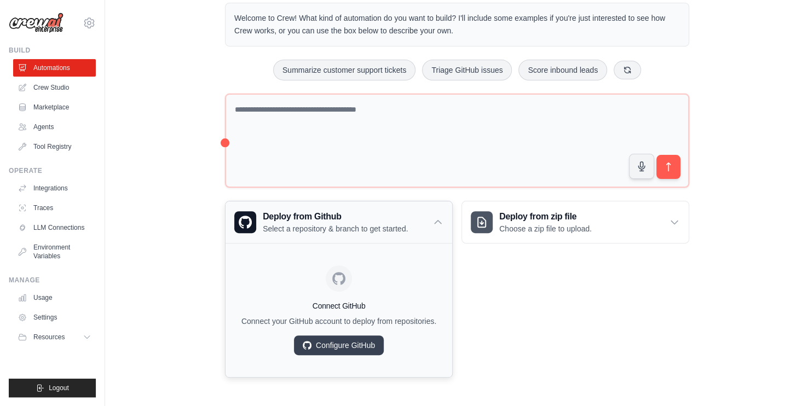
click at [442, 217] on icon at bounding box center [437, 222] width 11 height 11
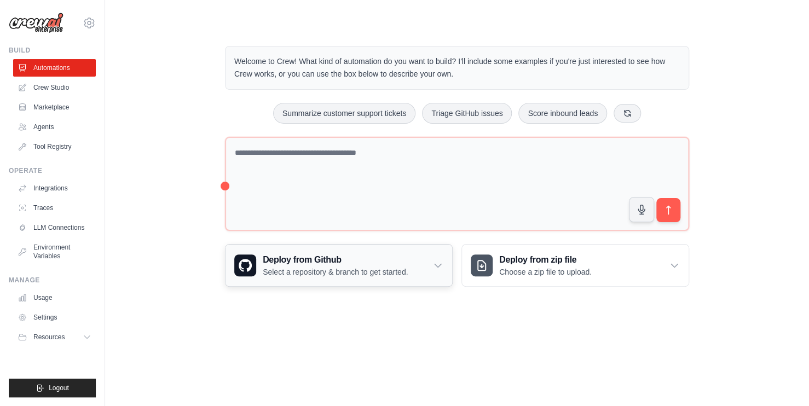
scroll to position [0, 0]
click at [443, 262] on icon at bounding box center [441, 265] width 11 height 11
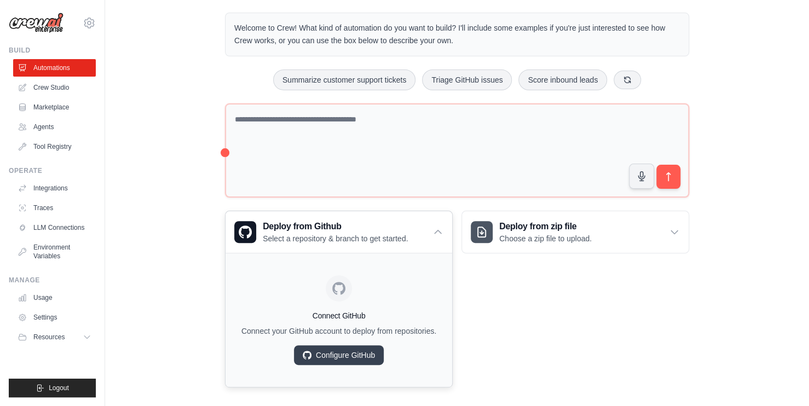
scroll to position [52, 0]
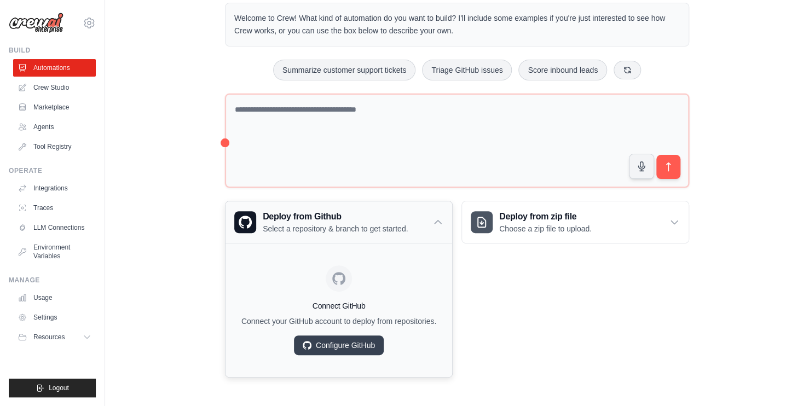
click at [429, 218] on div "Deploy from Github Select a repository & branch to get started." at bounding box center [338, 222] width 226 height 42
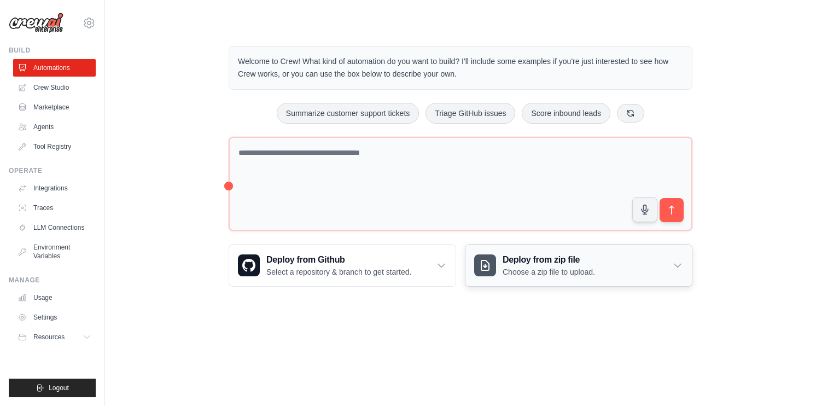
click at [670, 266] on div "Deploy from zip file Choose a zip file to upload." at bounding box center [579, 266] width 226 height 42
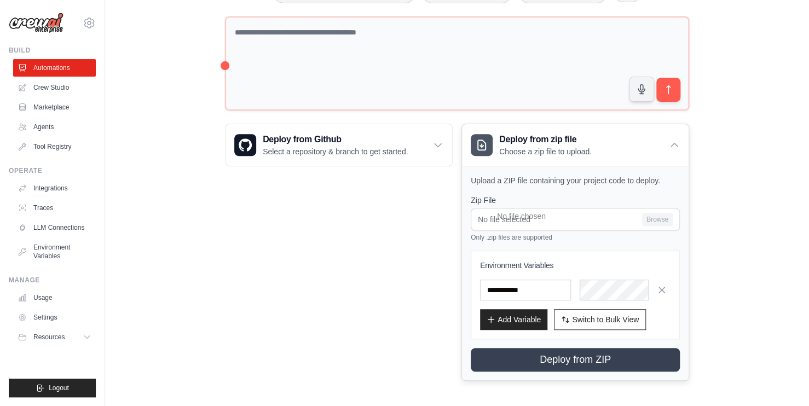
scroll to position [11, 0]
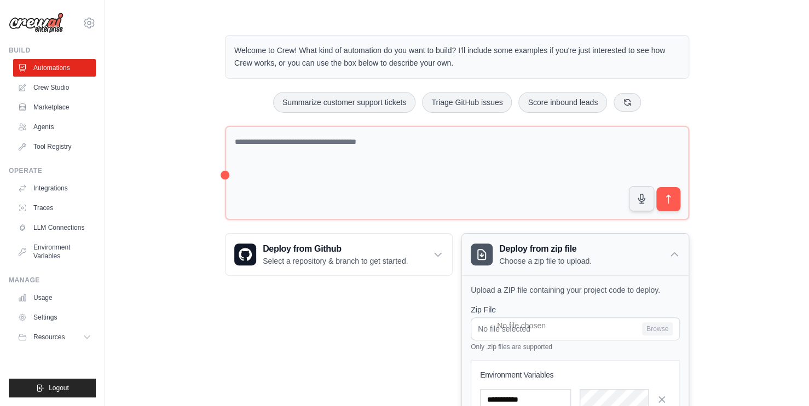
click at [677, 258] on div "Deploy from zip file Choose a zip file to upload." at bounding box center [575, 255] width 226 height 42
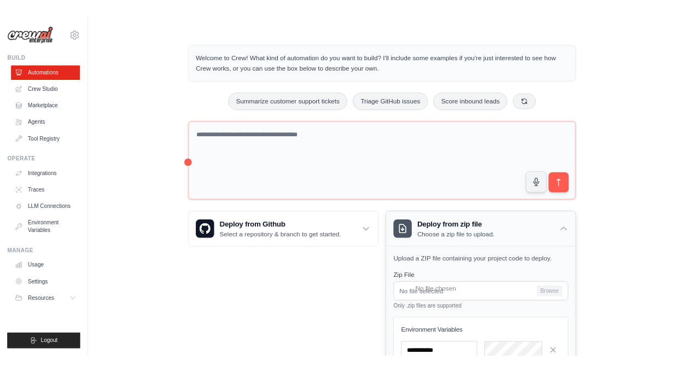
scroll to position [0, 0]
